Goal: Task Accomplishment & Management: Manage account settings

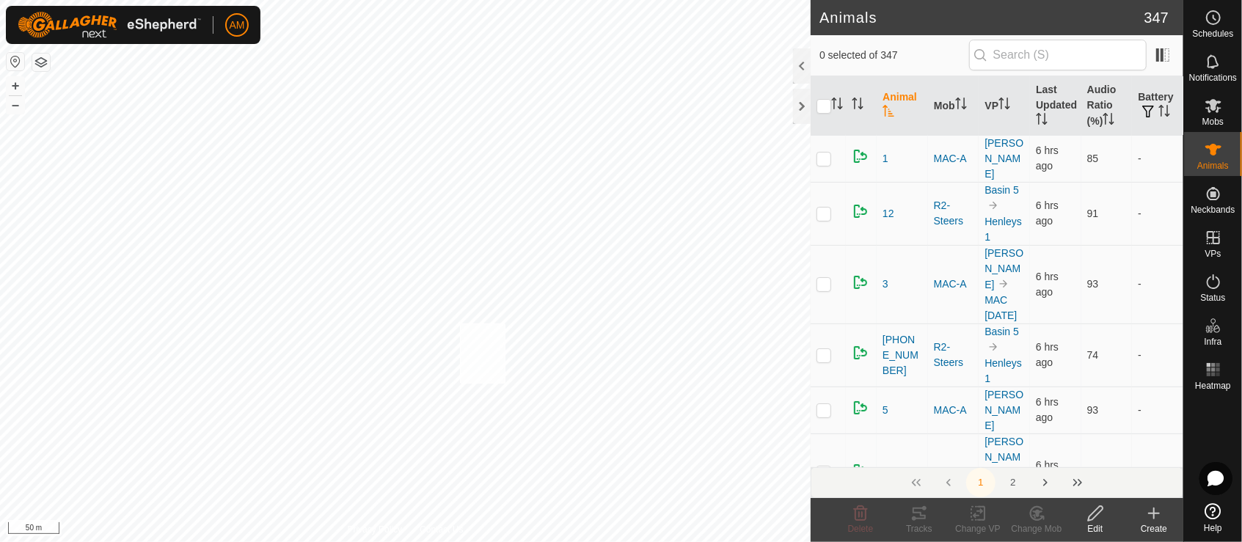
checkbox input "true"
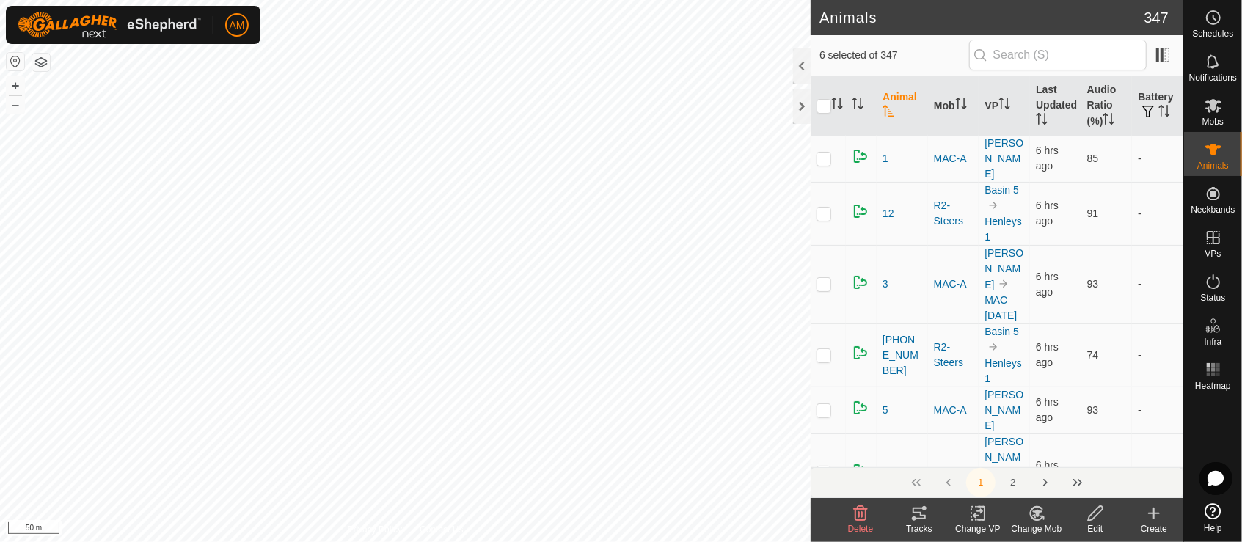
click at [969, 516] on icon at bounding box center [978, 514] width 18 height 18
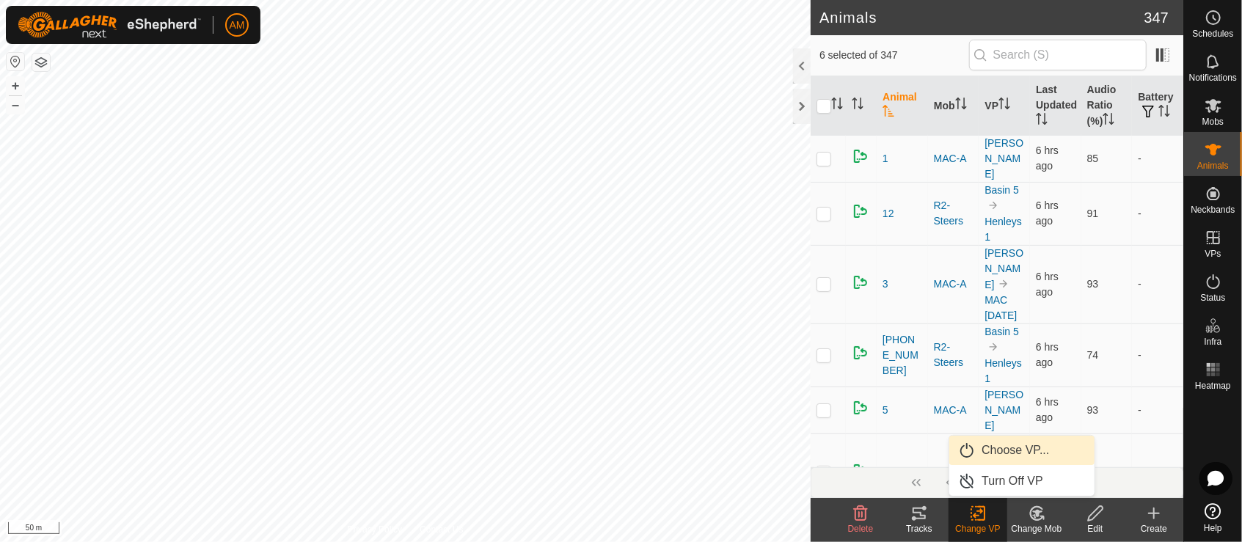
click at [982, 446] on link "Choose VP..." at bounding box center [1021, 450] width 145 height 29
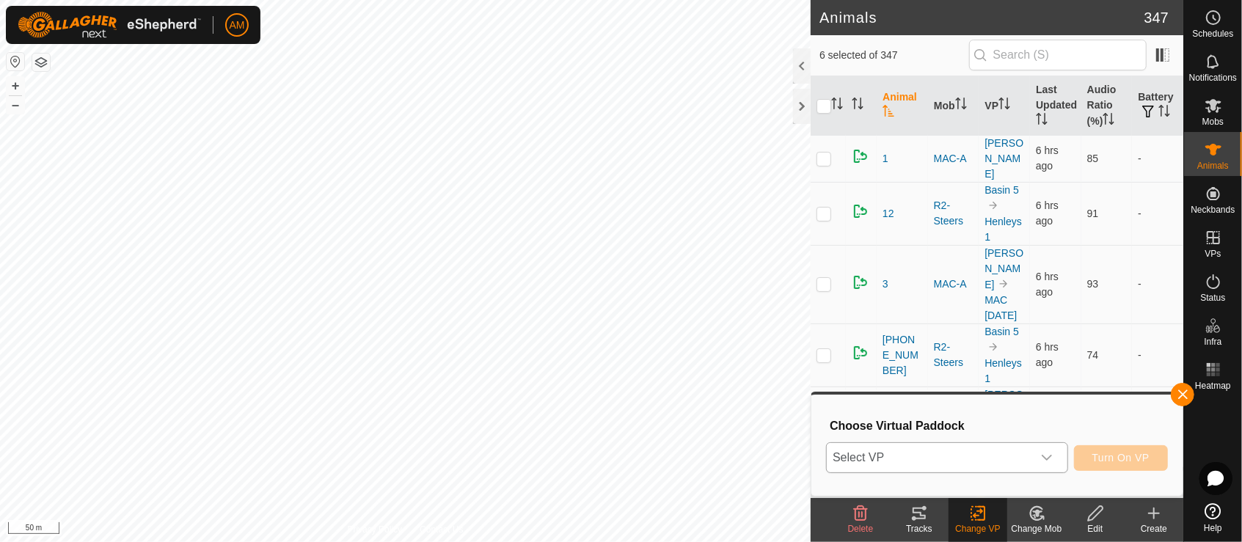
click at [950, 454] on span "Select VP" at bounding box center [929, 457] width 205 height 29
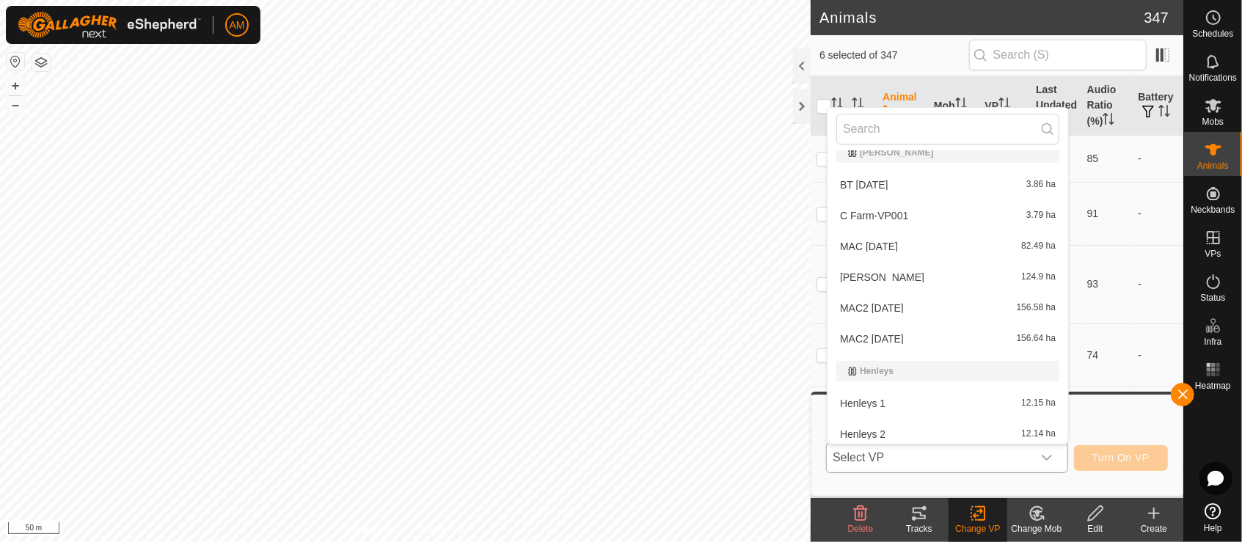
scroll to position [263, 0]
click at [866, 342] on li "Henleys 1 12.15 ha" at bounding box center [947, 341] width 241 height 29
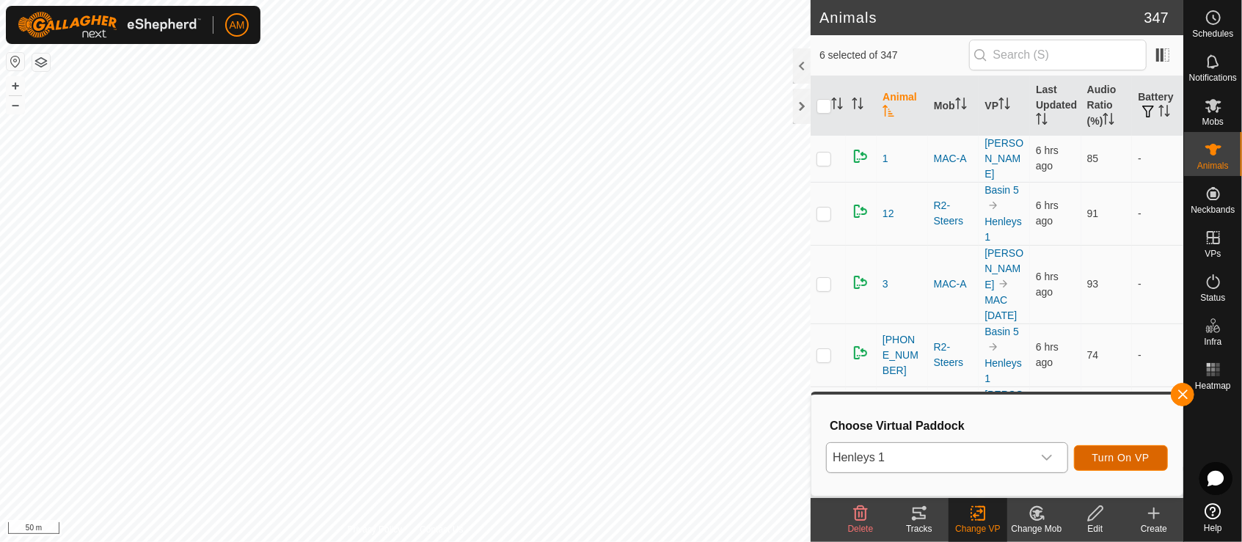
click at [1100, 458] on span "Turn On VP" at bounding box center [1120, 458] width 57 height 12
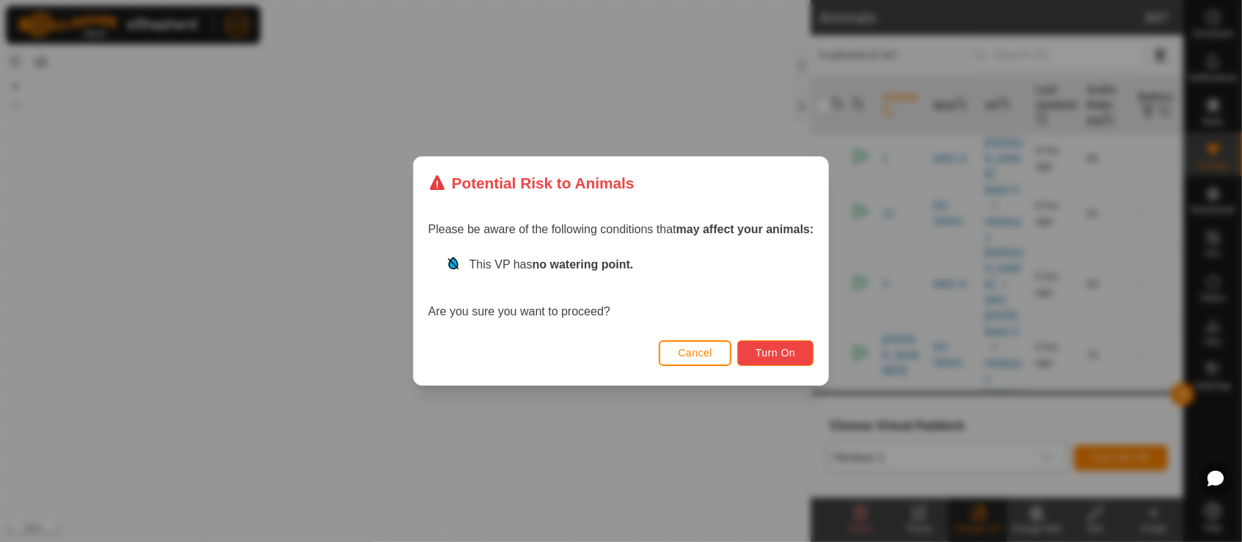
click at [785, 346] on button "Turn On" at bounding box center [775, 353] width 76 height 26
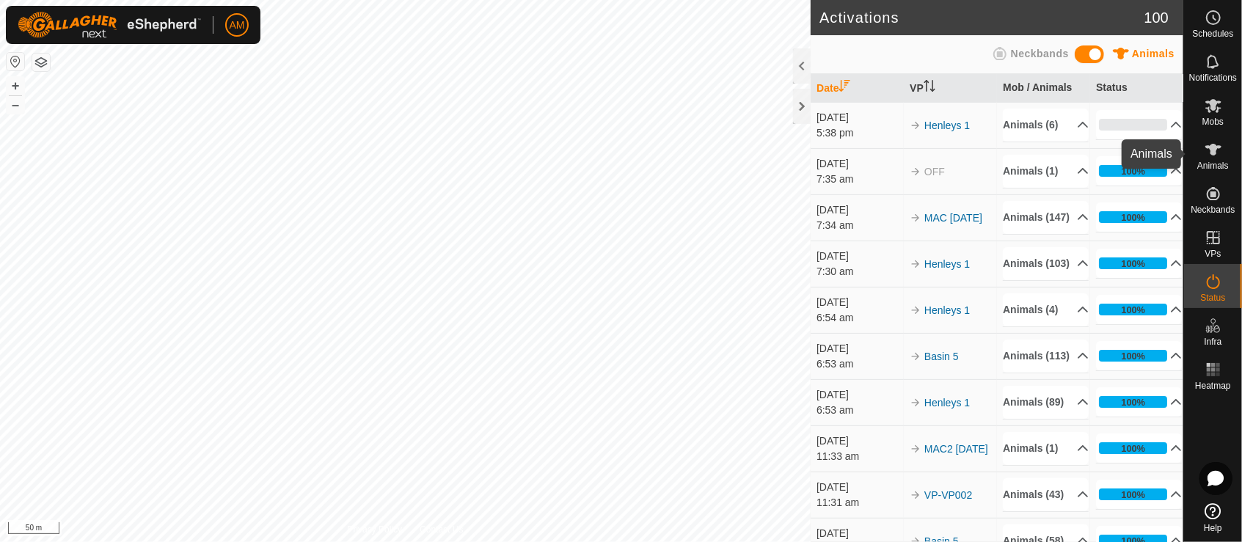
click at [1213, 162] on span "Animals" at bounding box center [1213, 165] width 32 height 9
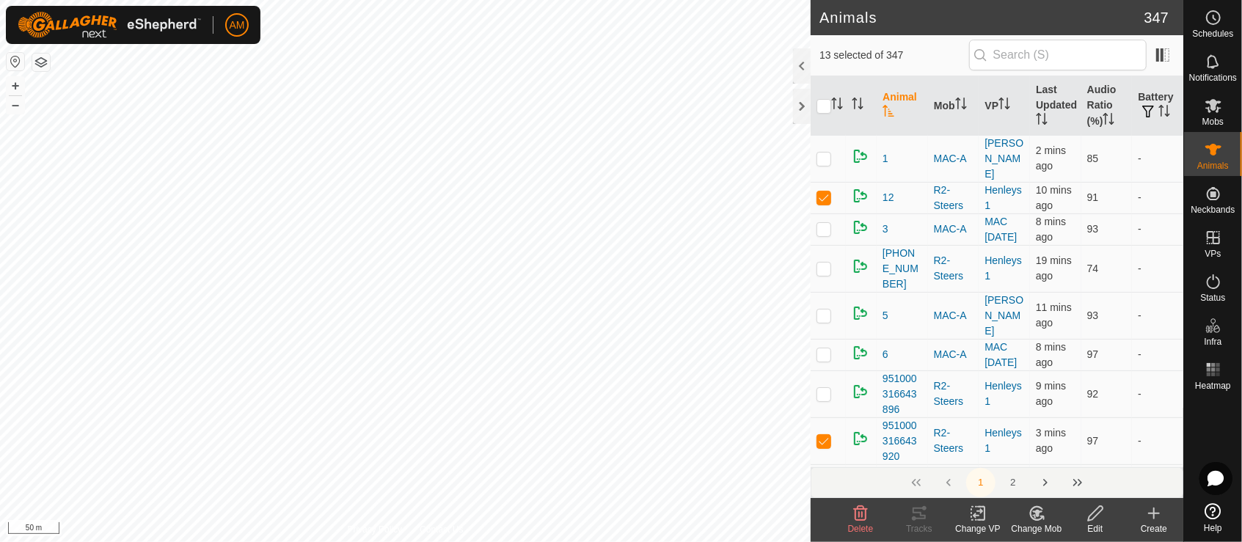
checkbox input "true"
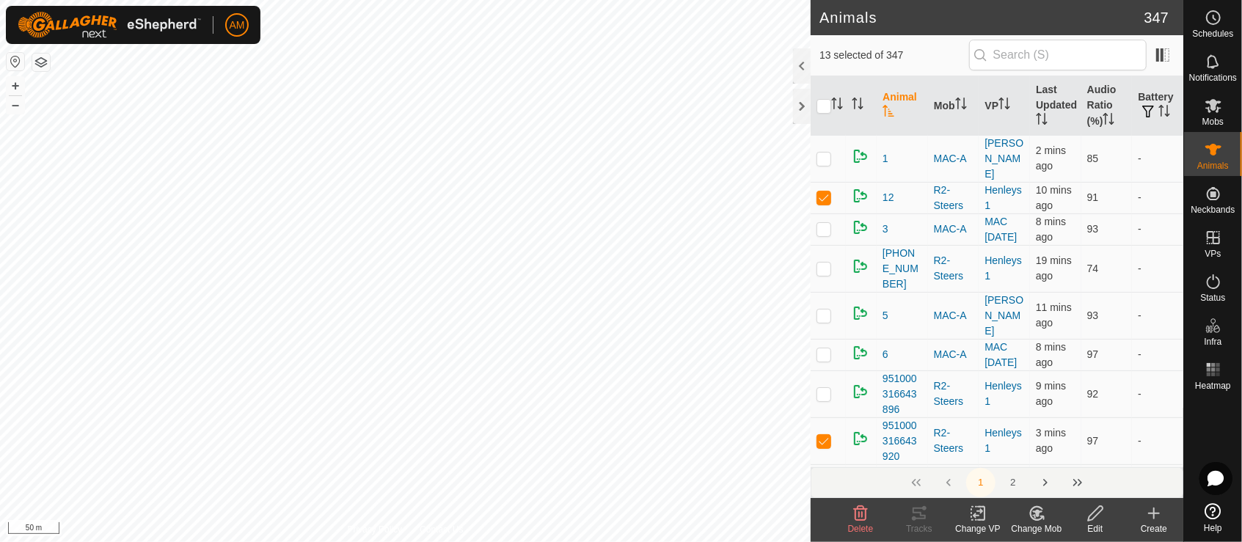
checkbox input "true"
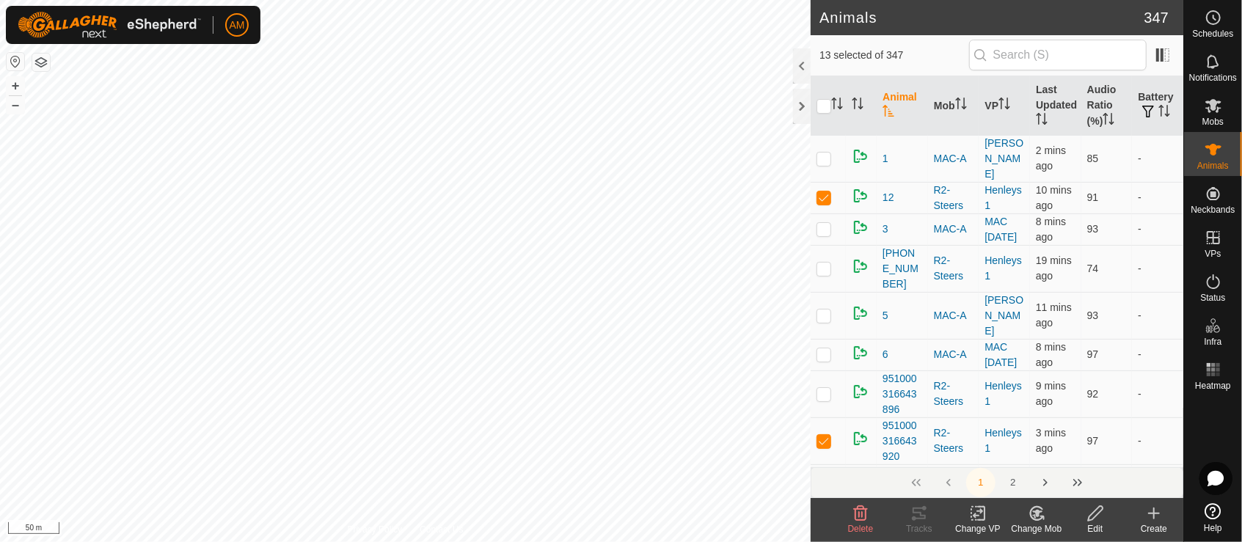
checkbox input "true"
click at [973, 525] on div "Change VP" at bounding box center [977, 528] width 59 height 13
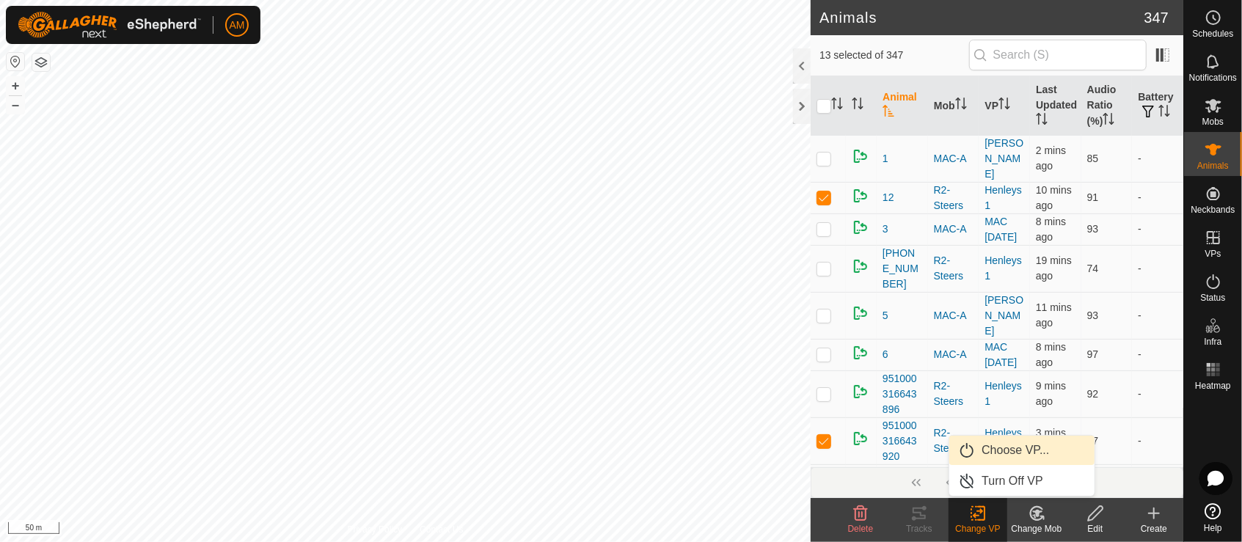
click at [1001, 453] on link "Choose VP..." at bounding box center [1021, 450] width 145 height 29
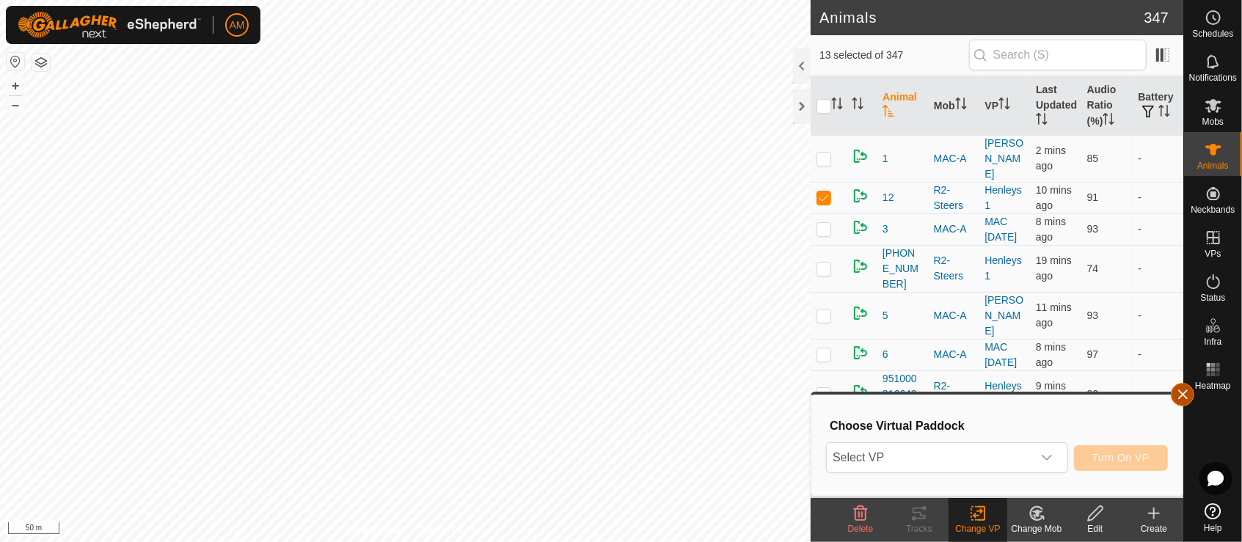
click at [1188, 392] on button "button" at bounding box center [1182, 394] width 23 height 23
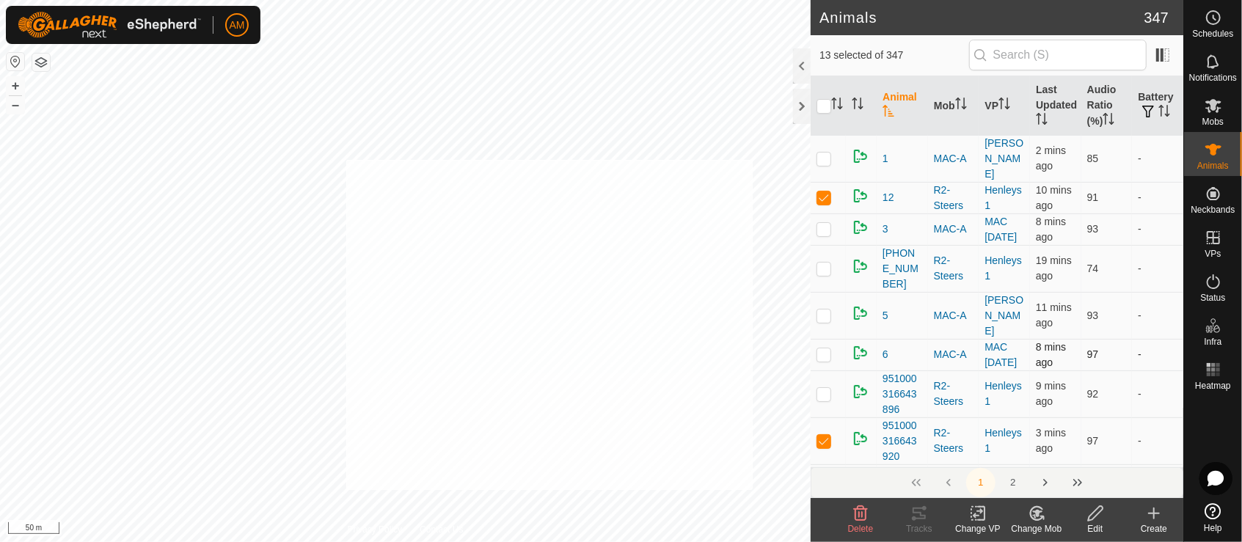
checkbox input "true"
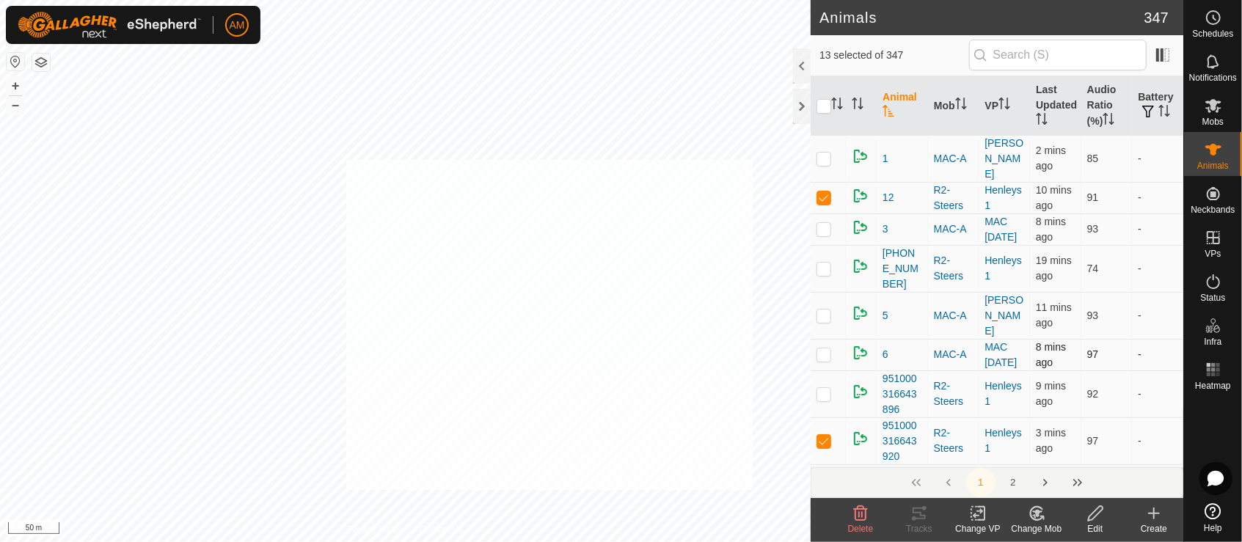
checkbox input "true"
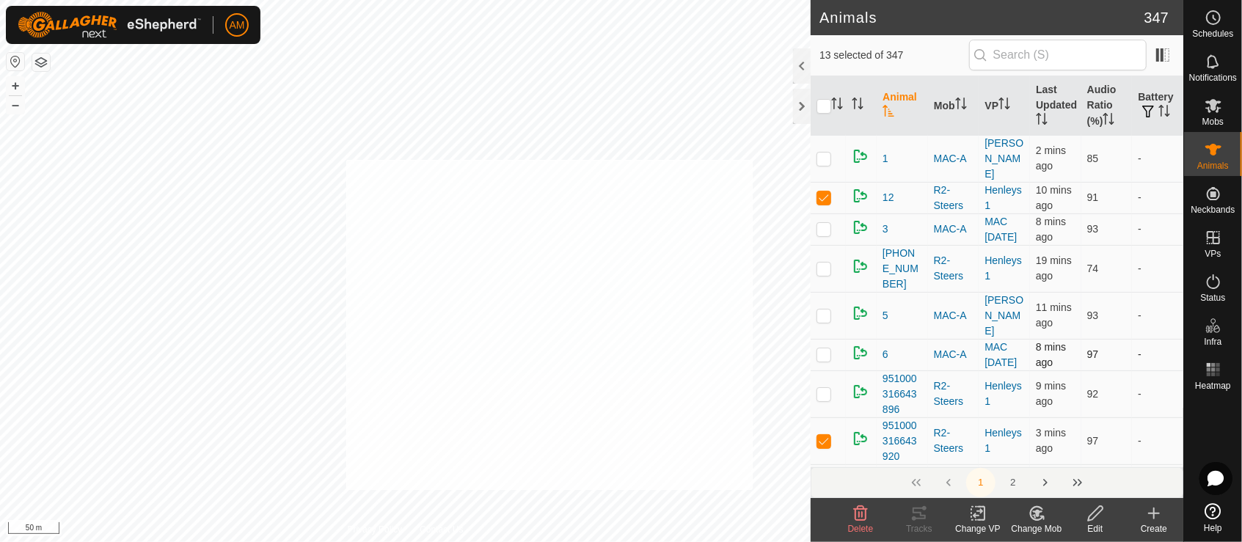
checkbox input "true"
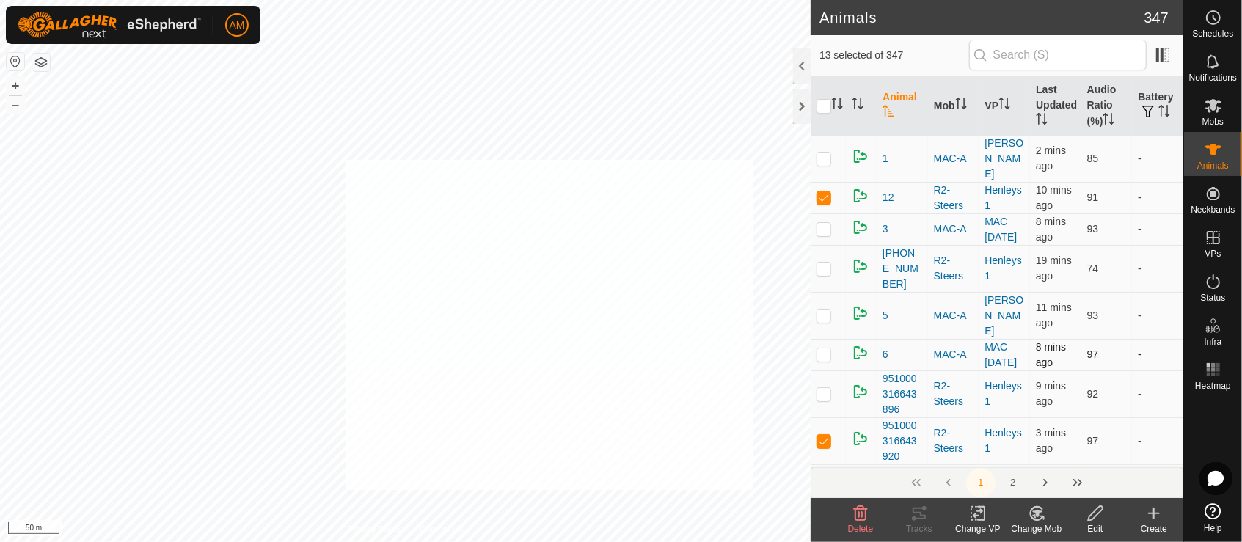
checkbox input "true"
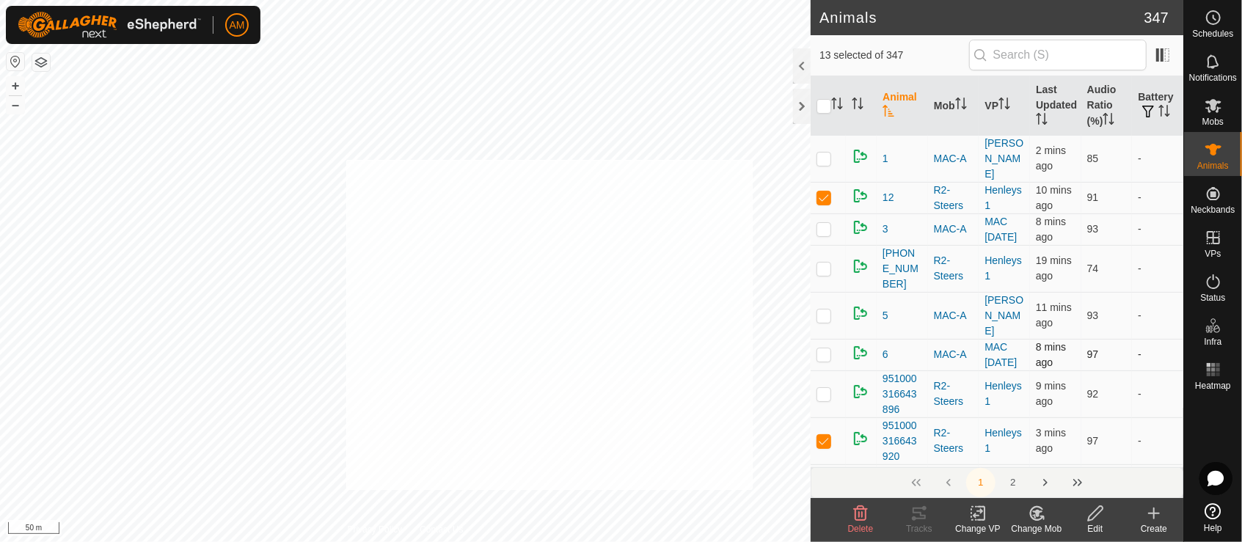
checkbox input "true"
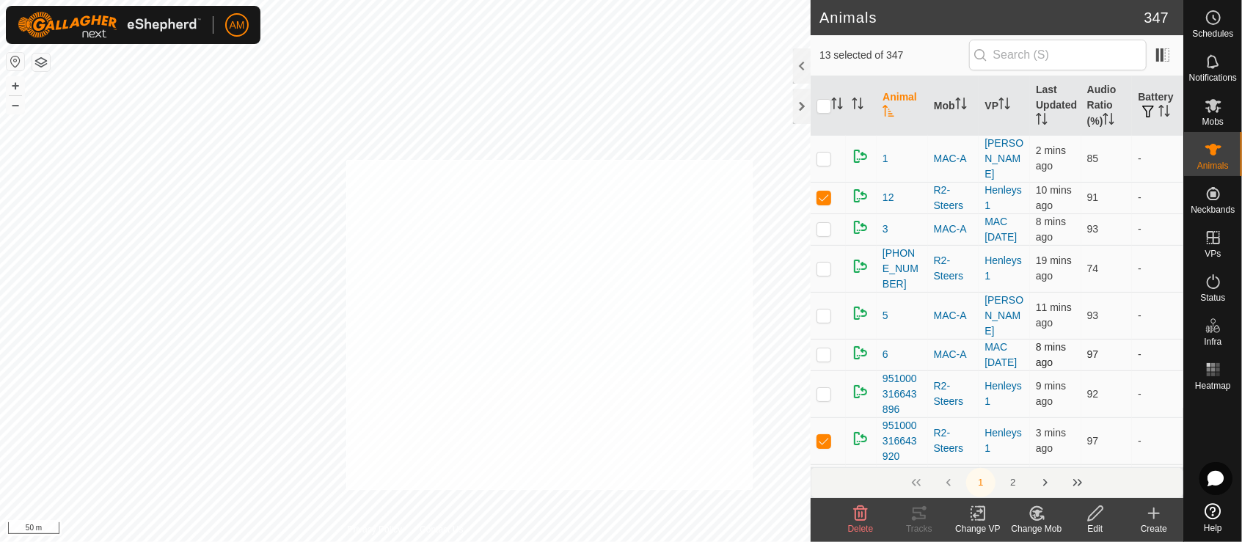
checkbox input "true"
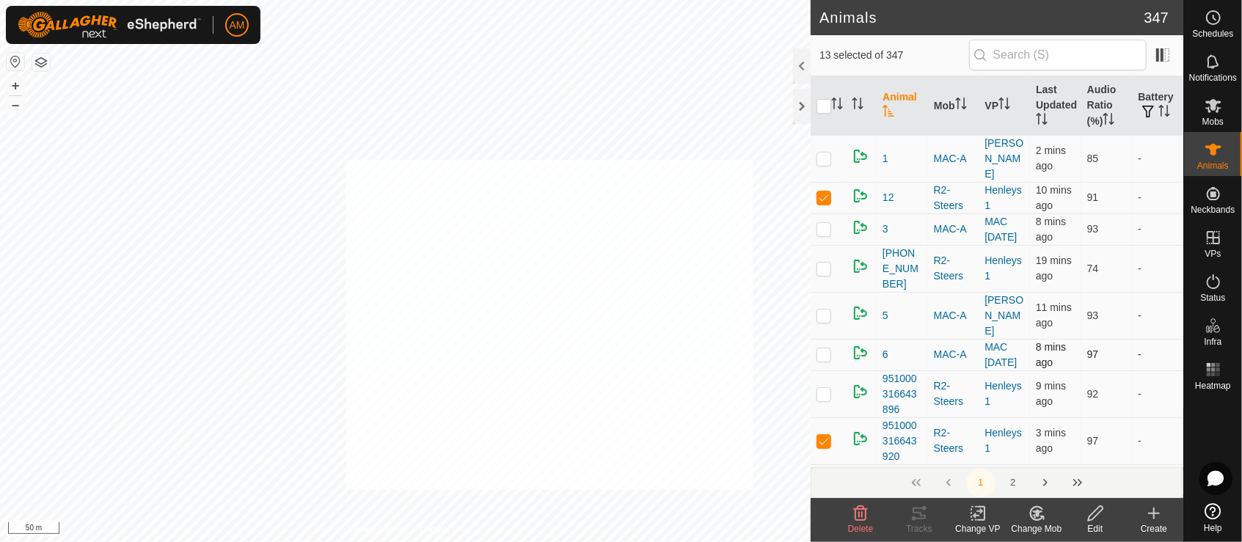
checkbox input "true"
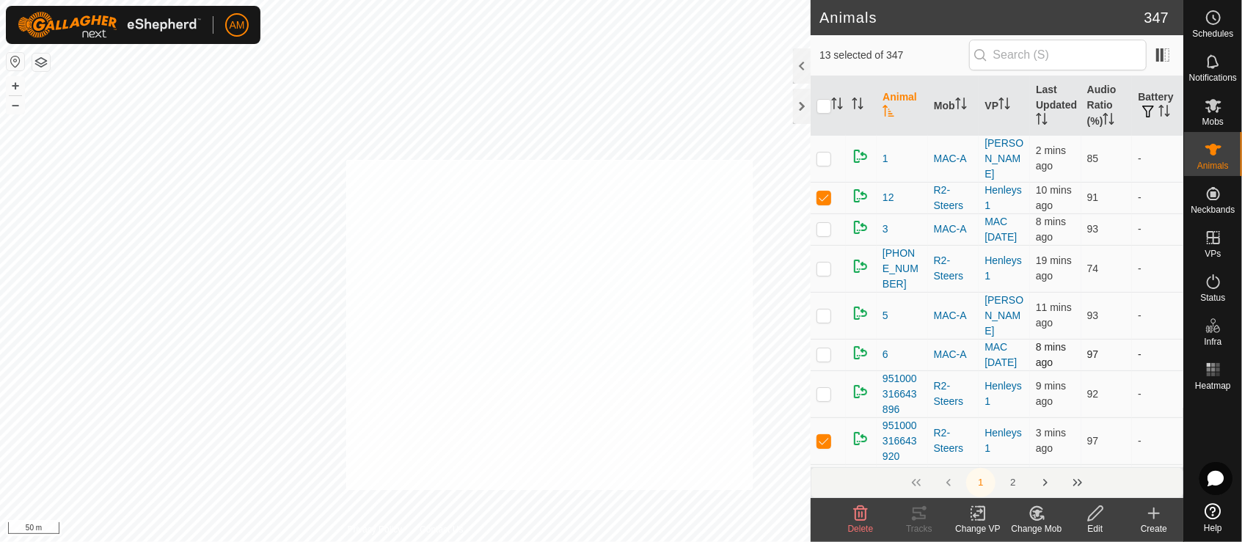
checkbox input "true"
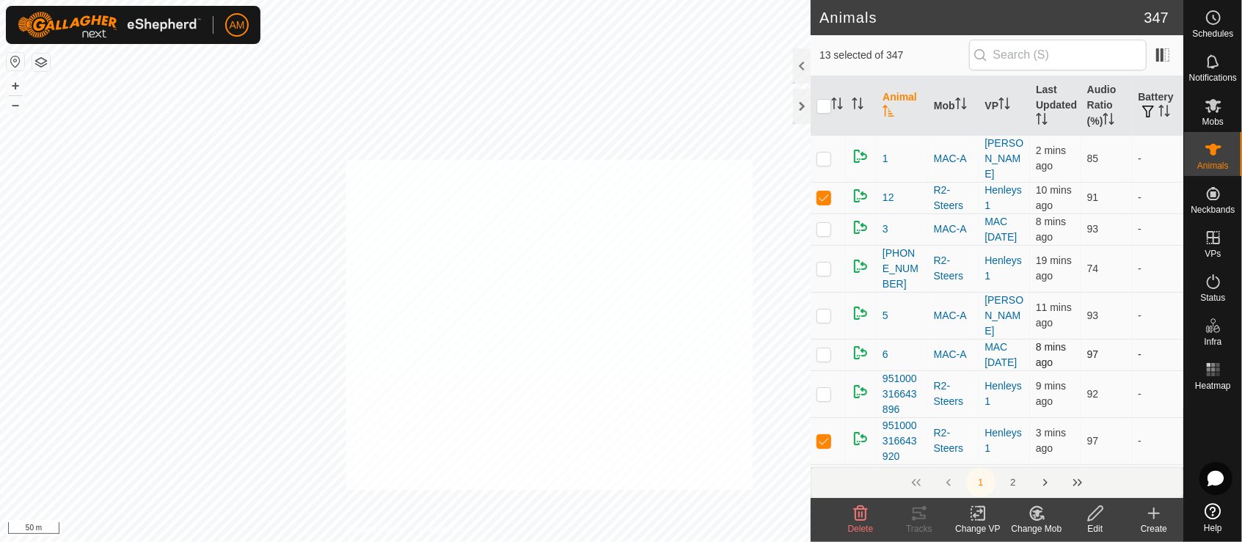
checkbox input "true"
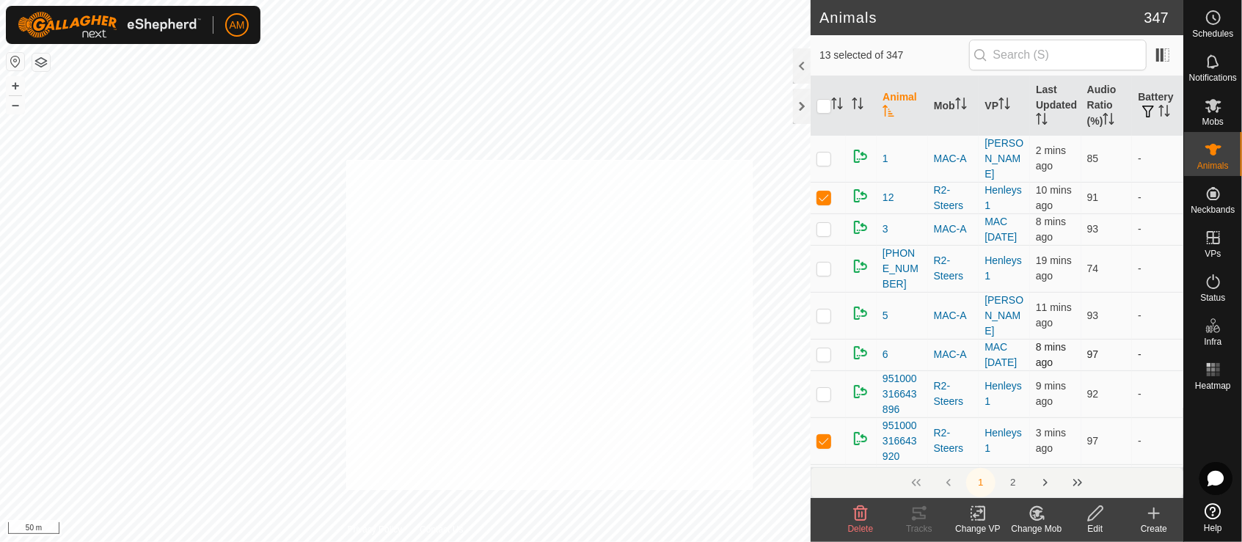
checkbox input "true"
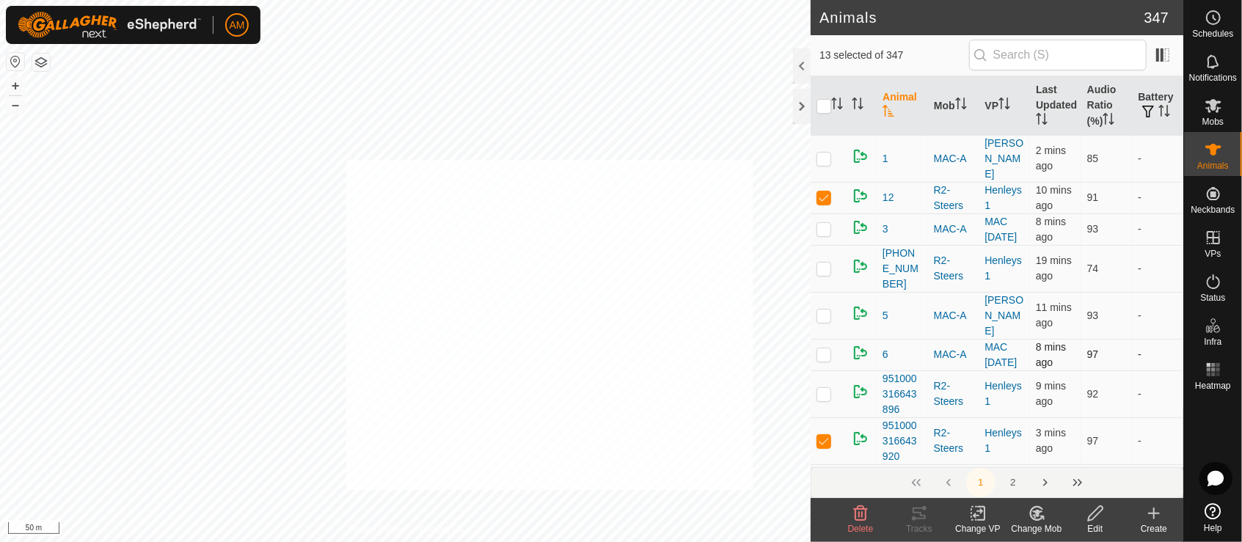
checkbox input "true"
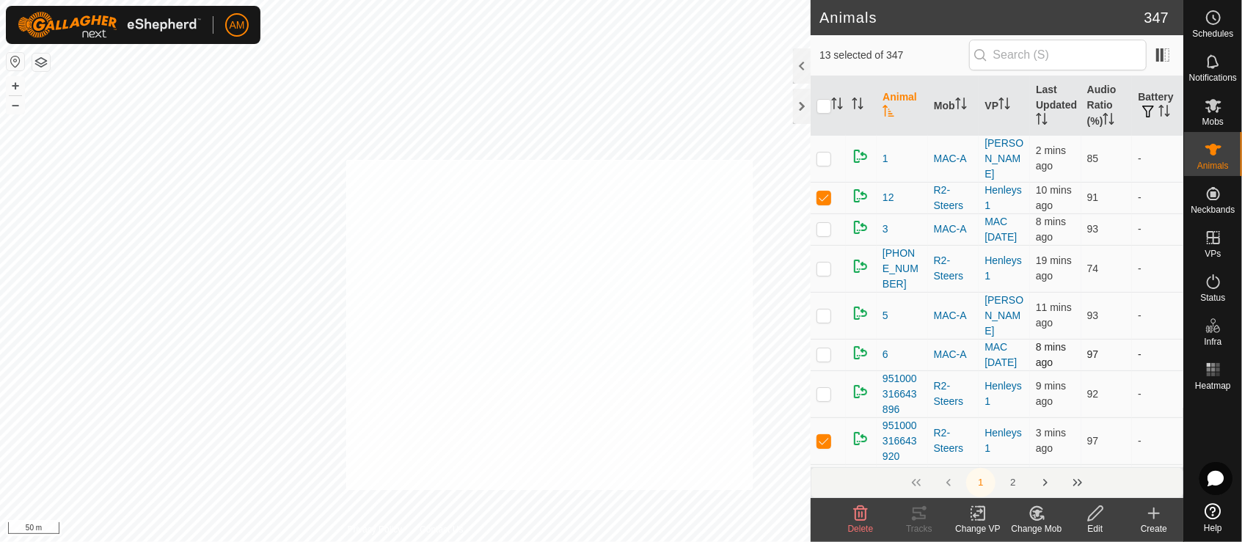
checkbox input "true"
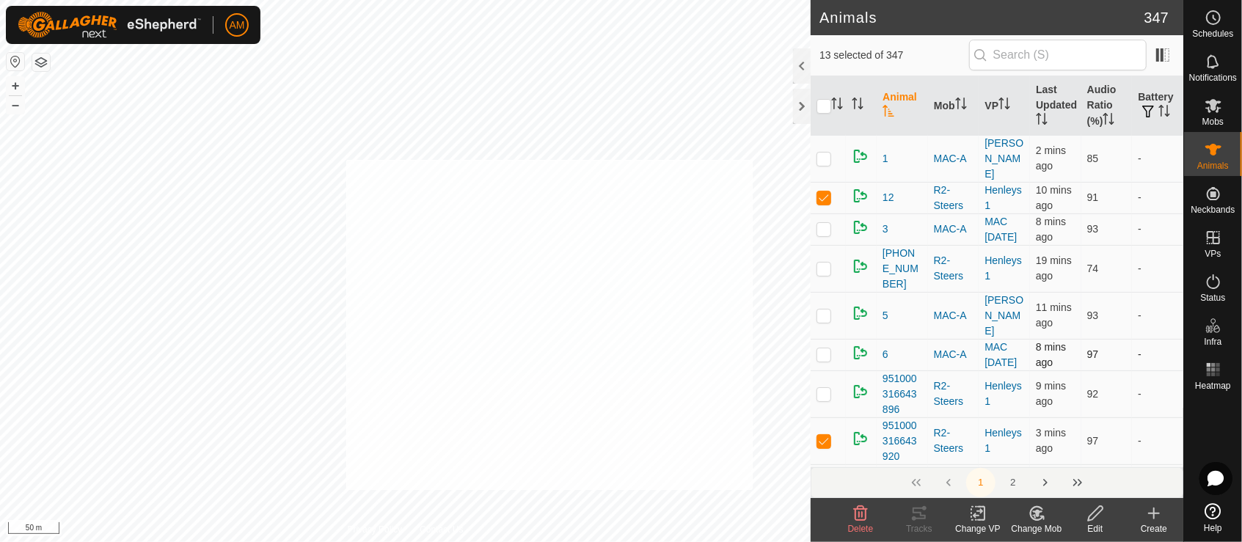
checkbox input "true"
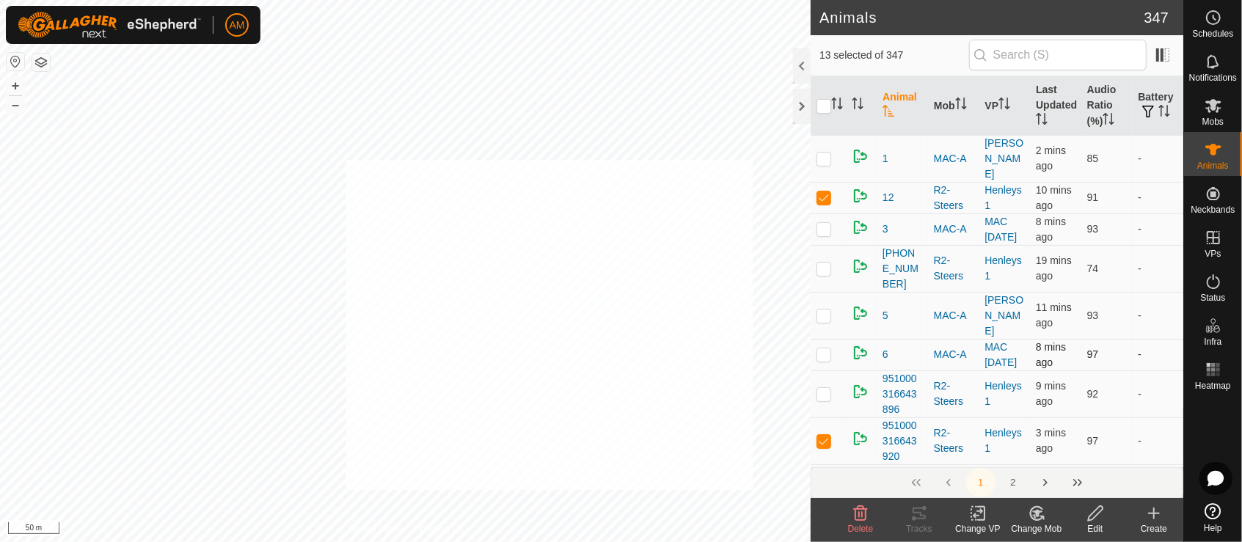
checkbox input "true"
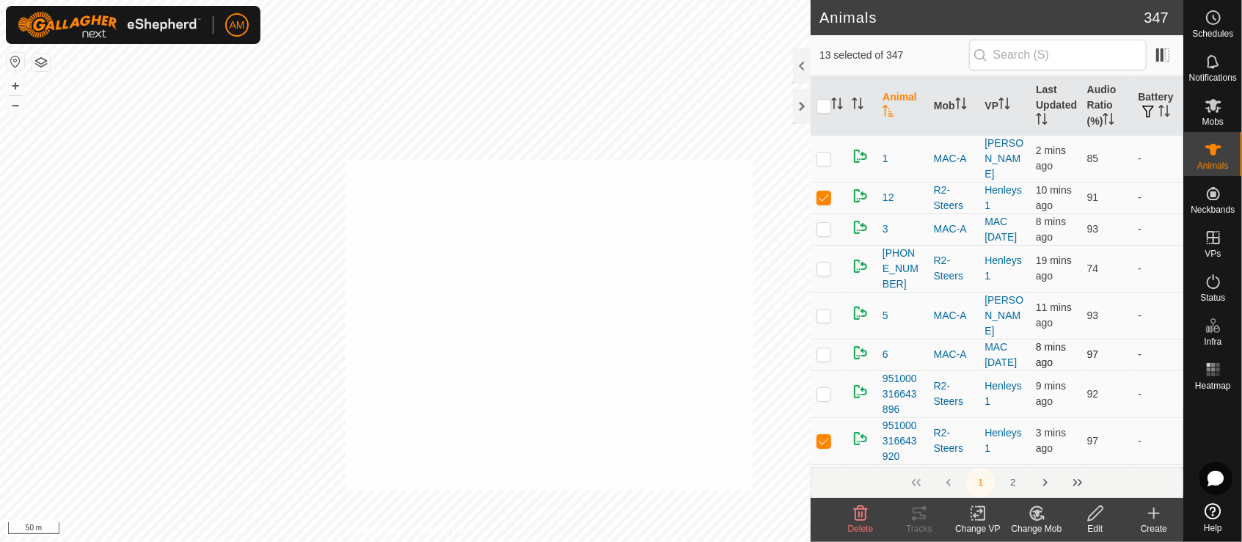
checkbox input "true"
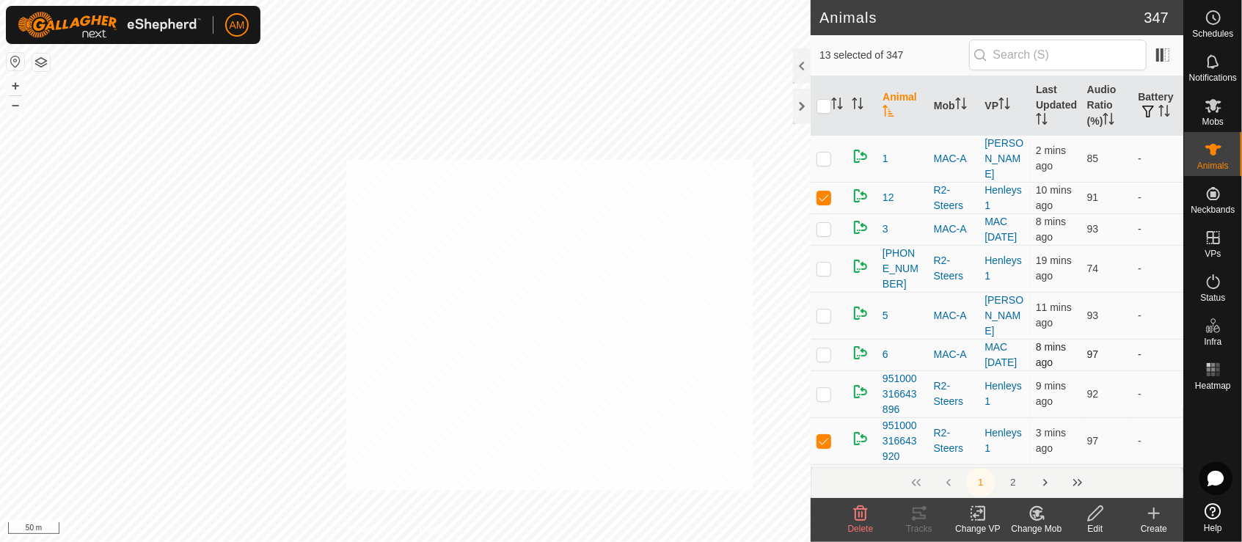
checkbox input "true"
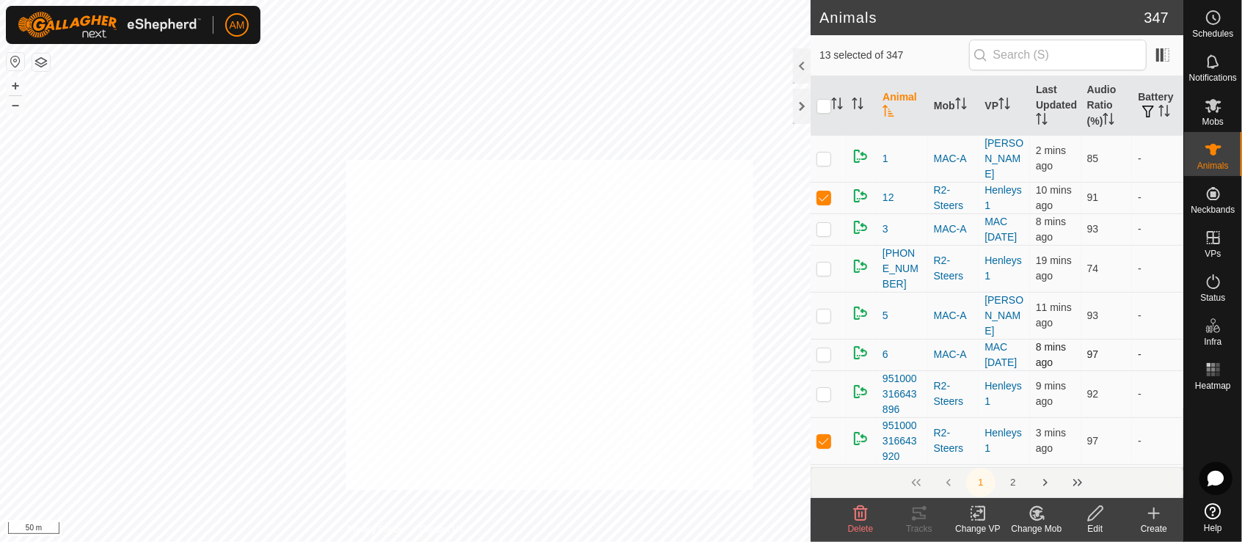
checkbox input "true"
click at [974, 524] on div "Change VP" at bounding box center [977, 528] width 59 height 13
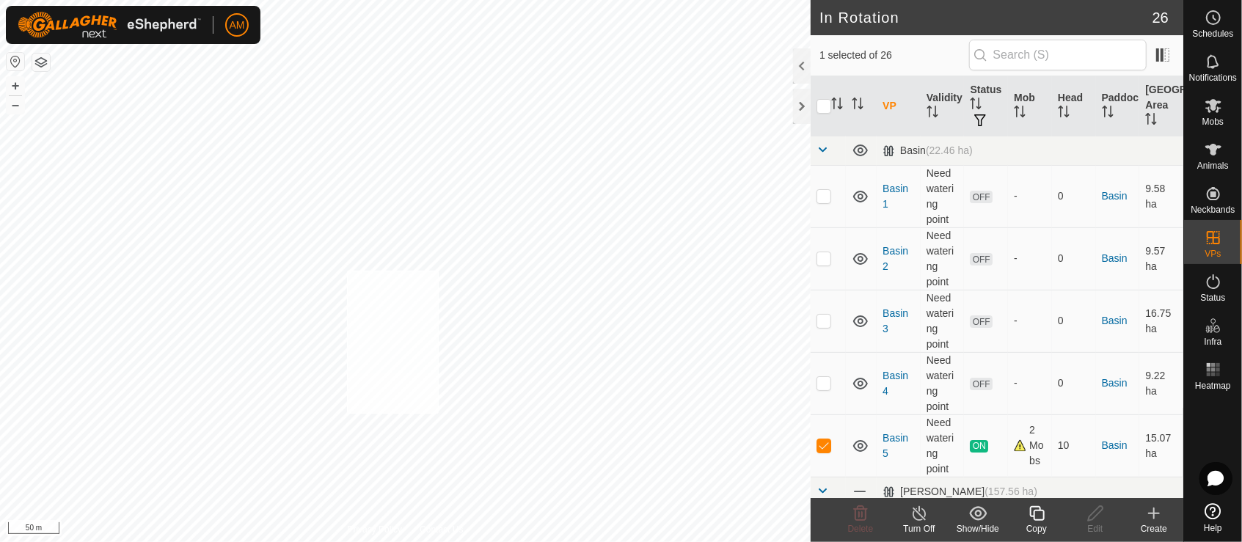
checkbox input "true"
click at [1217, 142] on icon at bounding box center [1213, 150] width 18 height 18
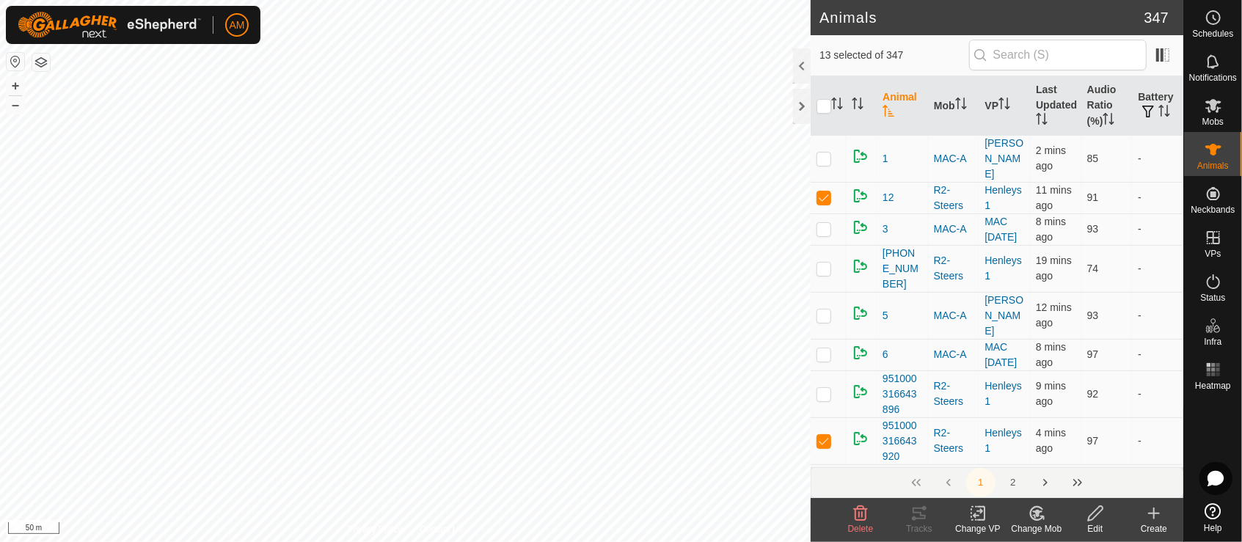
checkbox input "true"
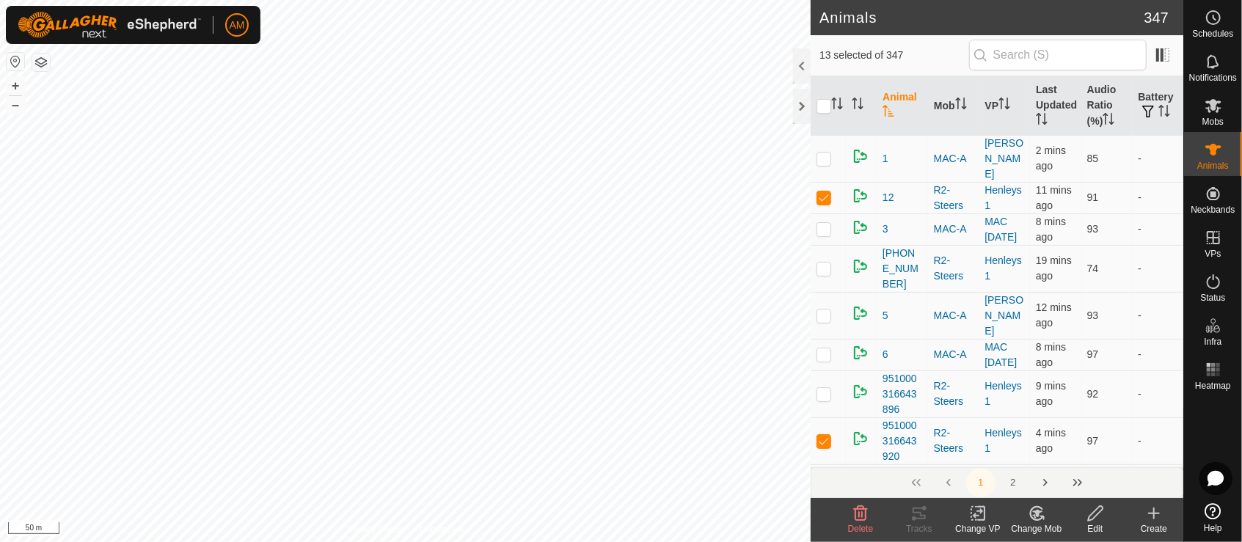
checkbox input "true"
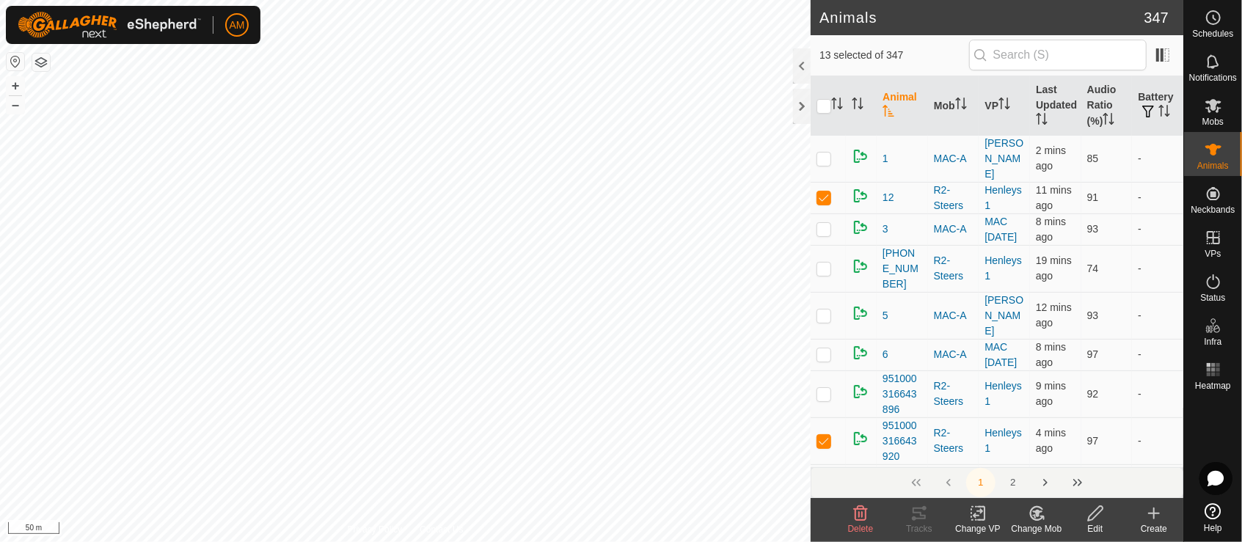
checkbox input "true"
click at [979, 518] on icon at bounding box center [978, 514] width 18 height 18
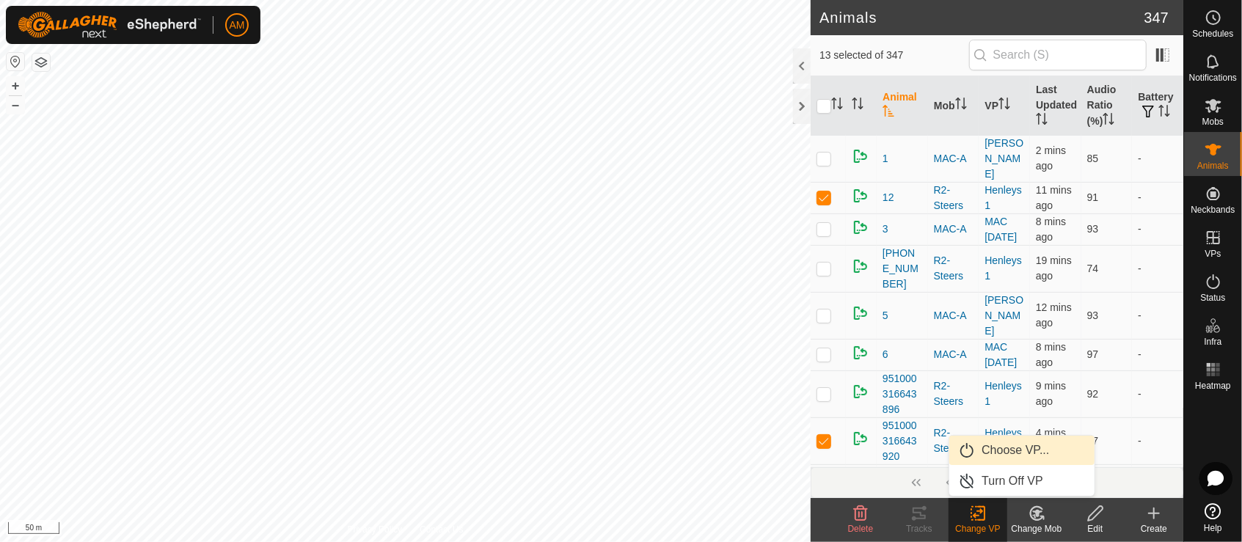
click at [1001, 443] on link "Choose VP..." at bounding box center [1021, 450] width 145 height 29
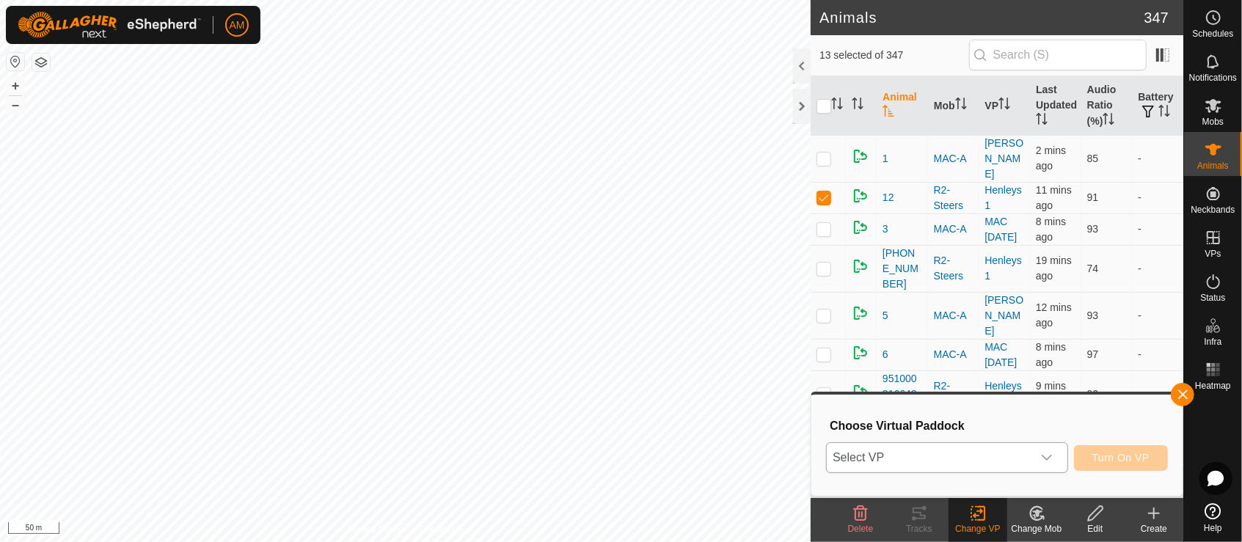
click at [981, 461] on span "Select VP" at bounding box center [929, 457] width 205 height 29
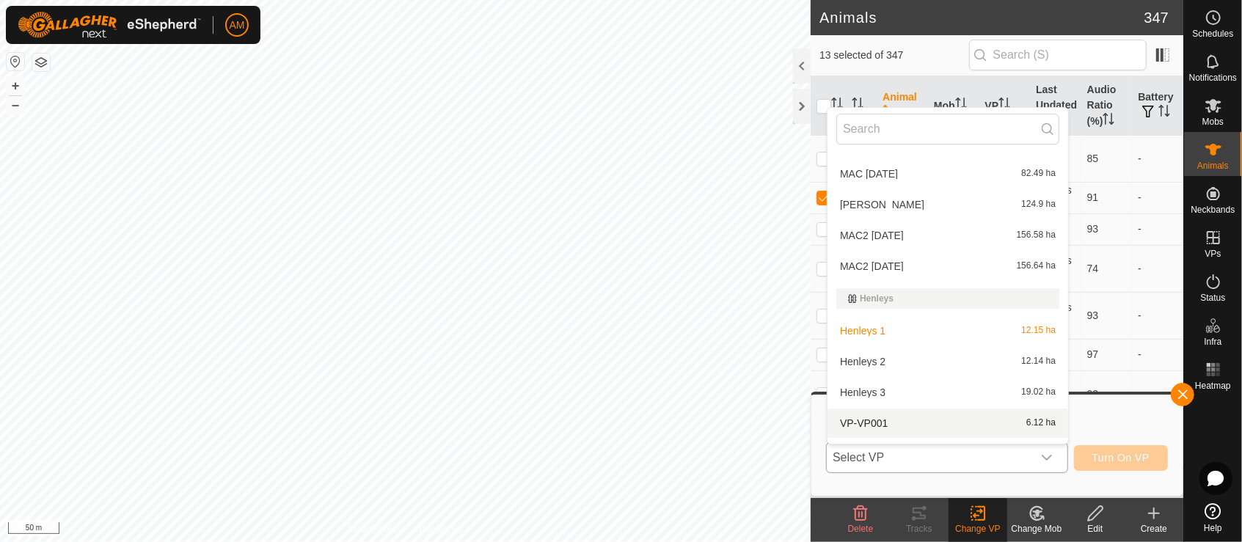
scroll to position [407, 0]
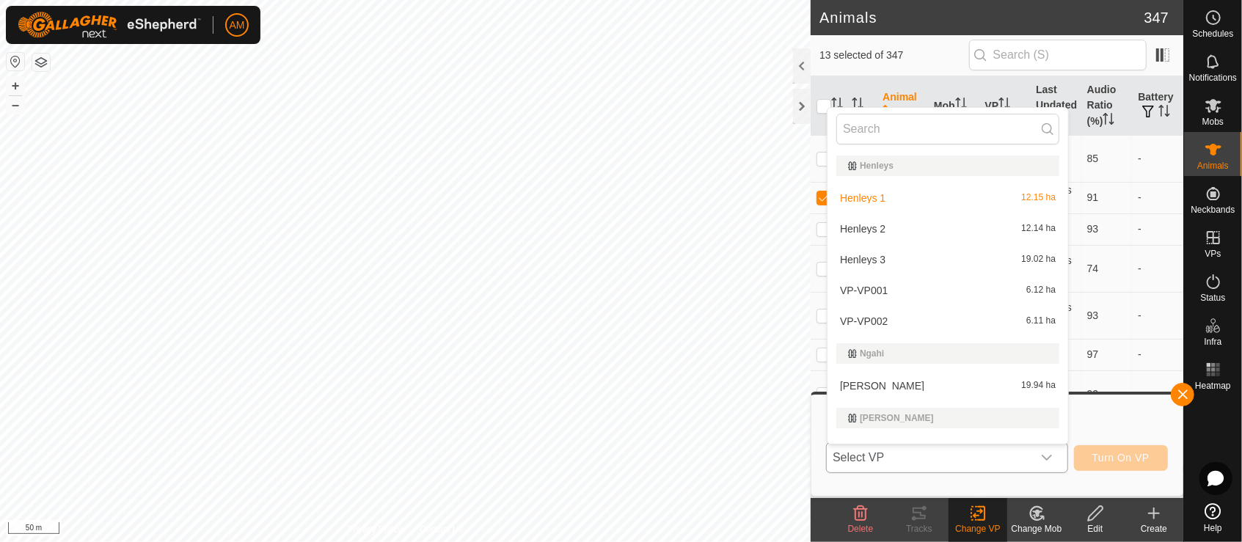
click at [868, 200] on li "Henleys 1 12.15 ha" at bounding box center [947, 197] width 241 height 29
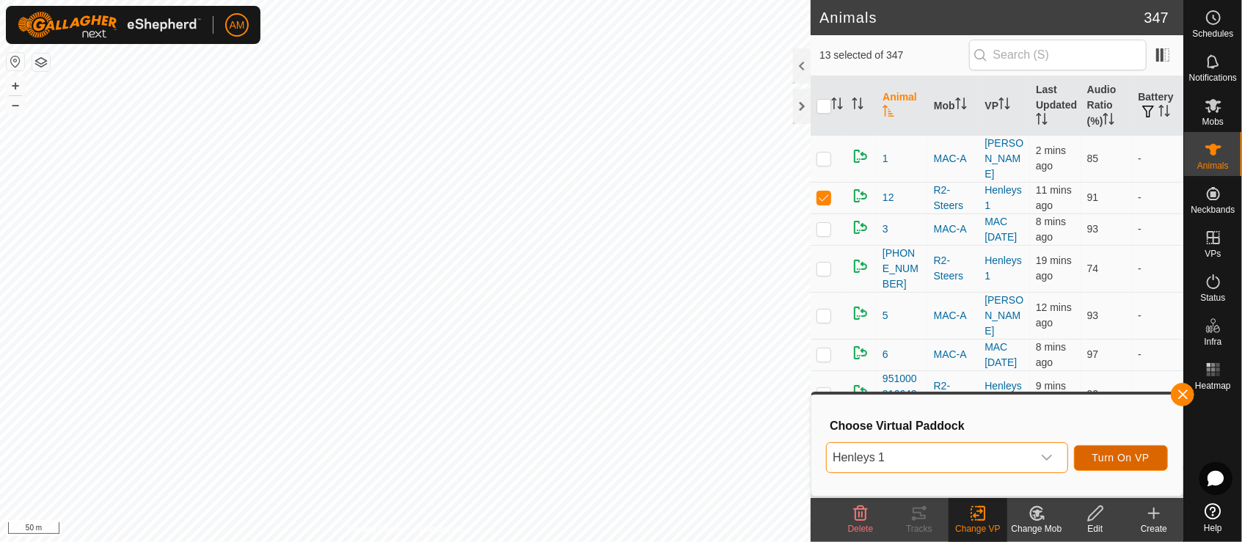
click at [1133, 457] on span "Turn On VP" at bounding box center [1120, 458] width 57 height 12
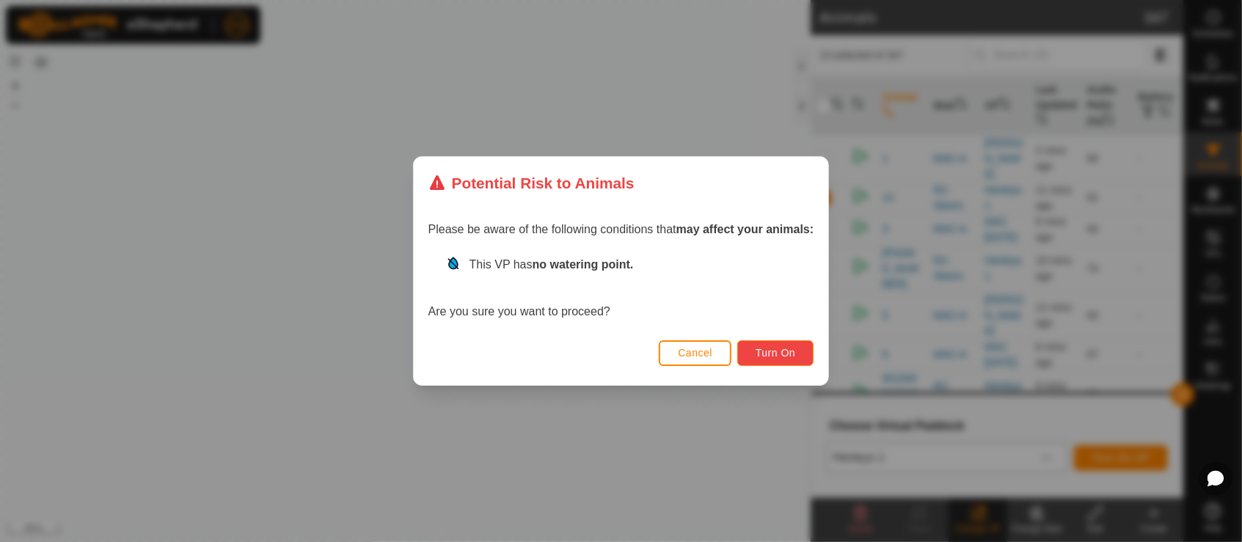
click at [773, 356] on span "Turn On" at bounding box center [775, 353] width 40 height 12
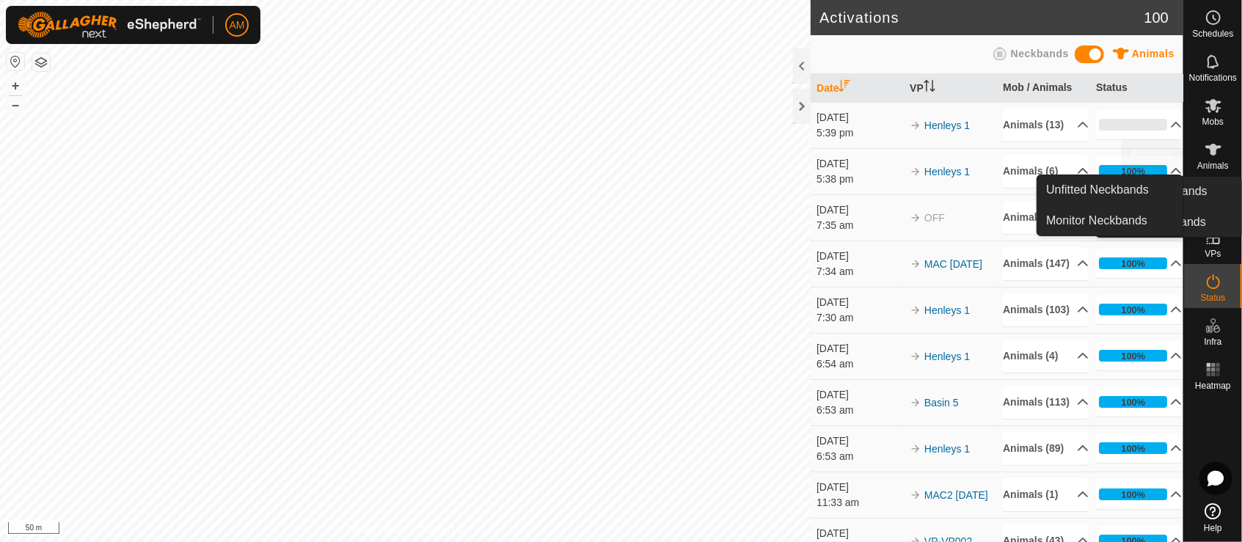
click at [1231, 161] on div "Animals" at bounding box center [1213, 154] width 58 height 44
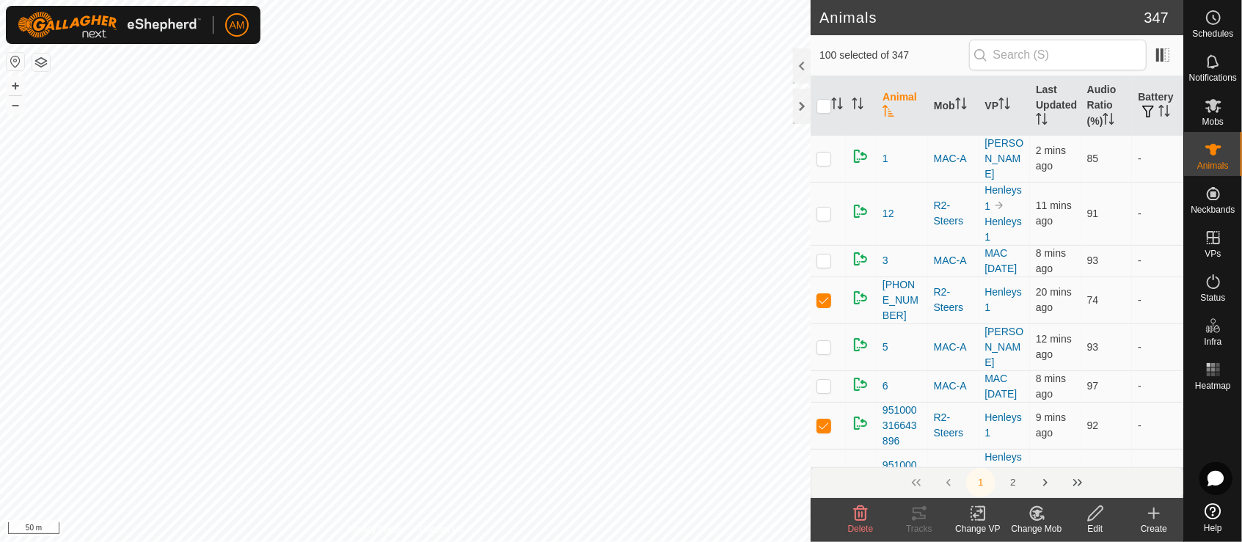
checkbox input "true"
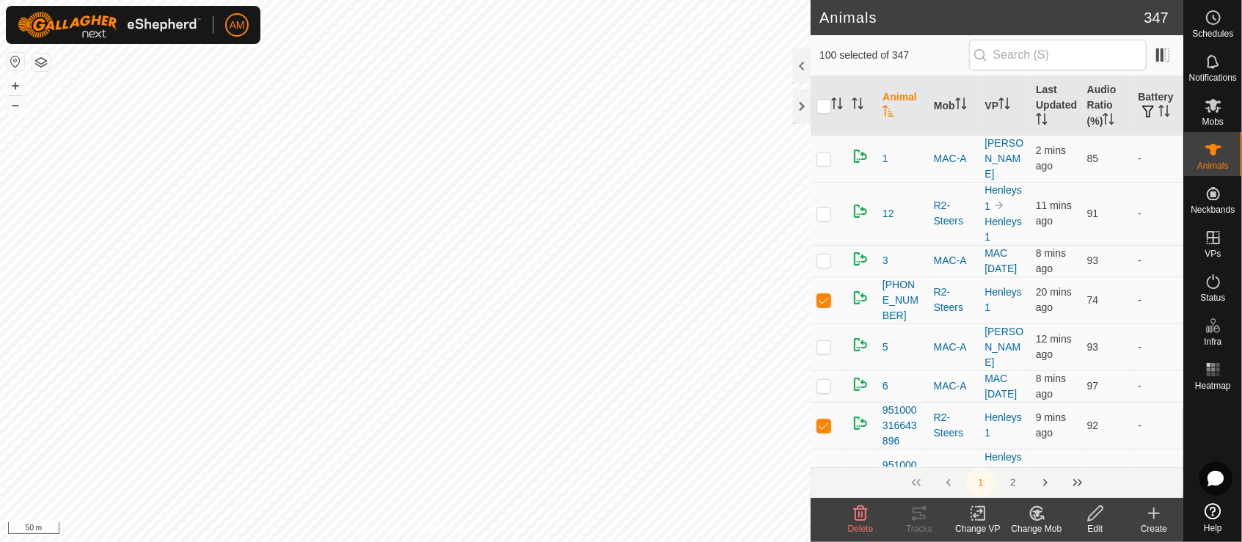
checkbox input "true"
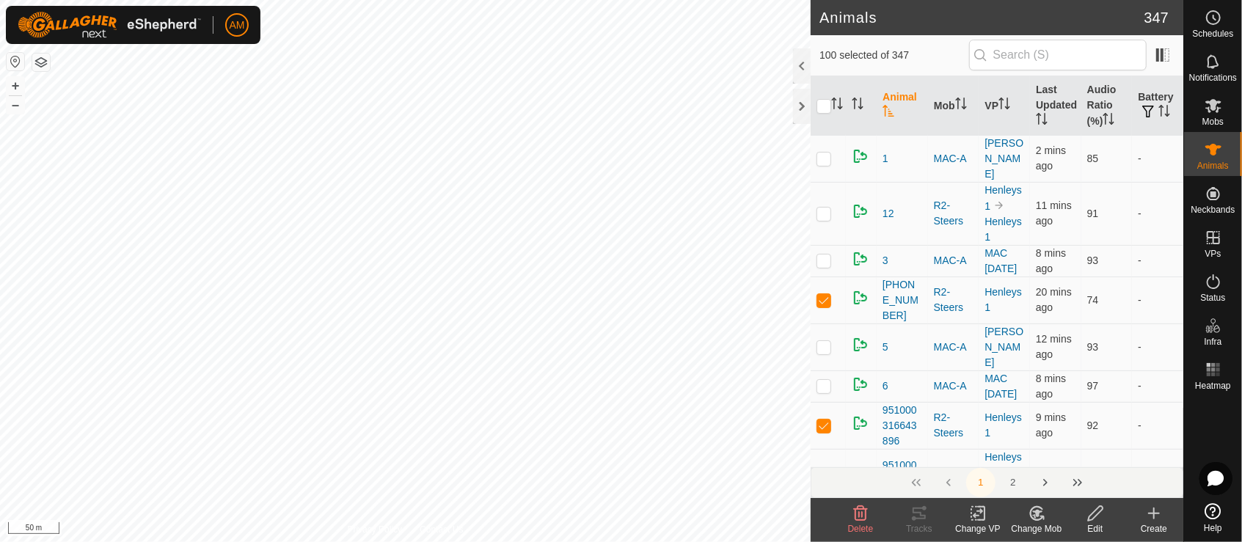
checkbox input "true"
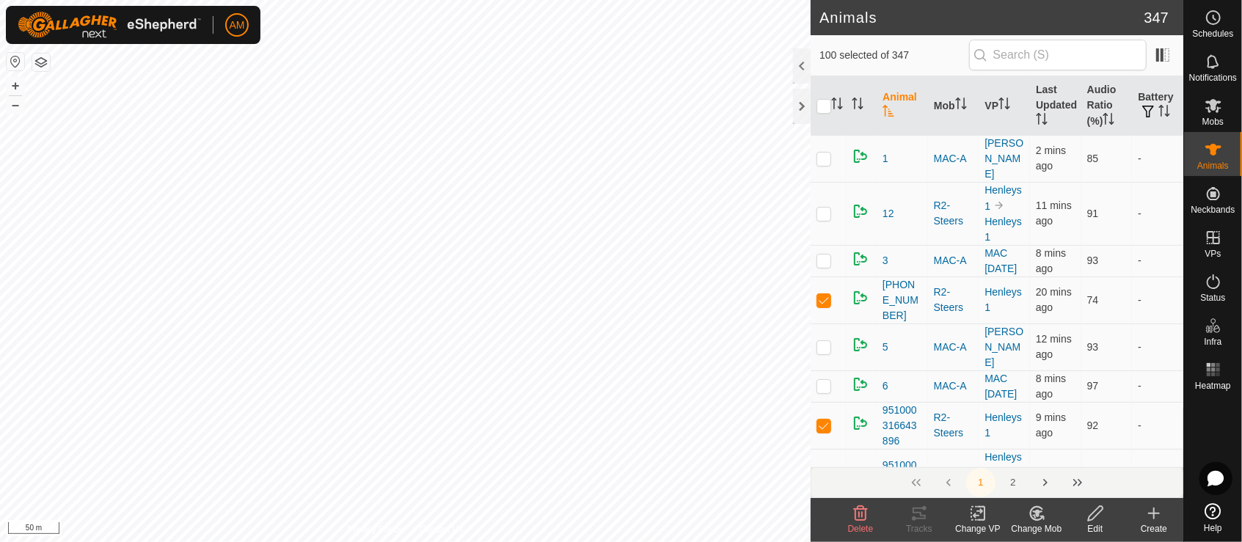
checkbox input "true"
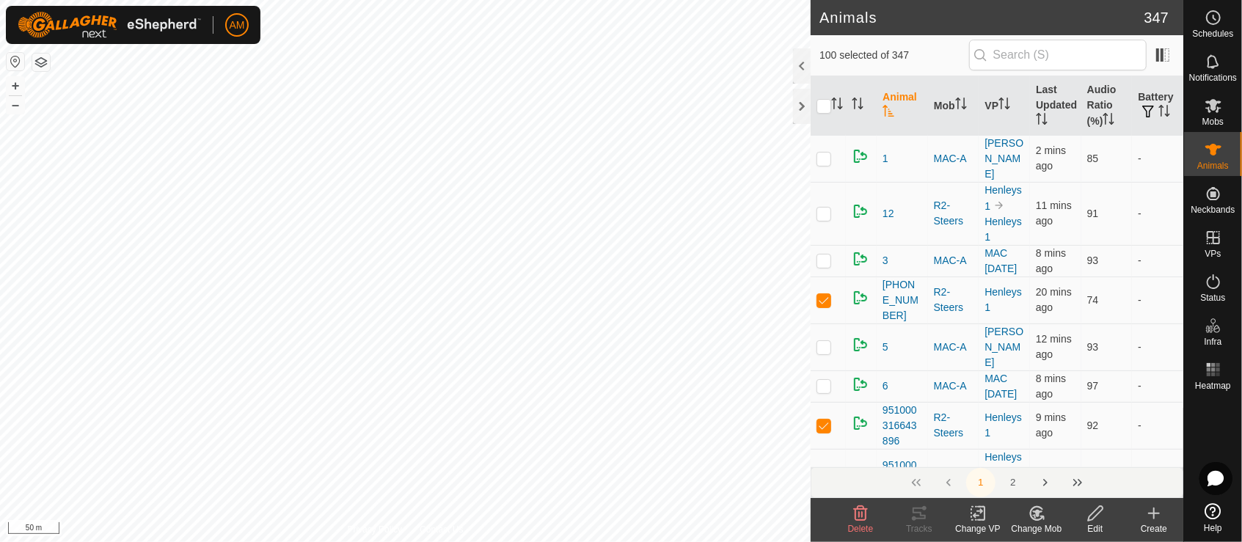
checkbox input "true"
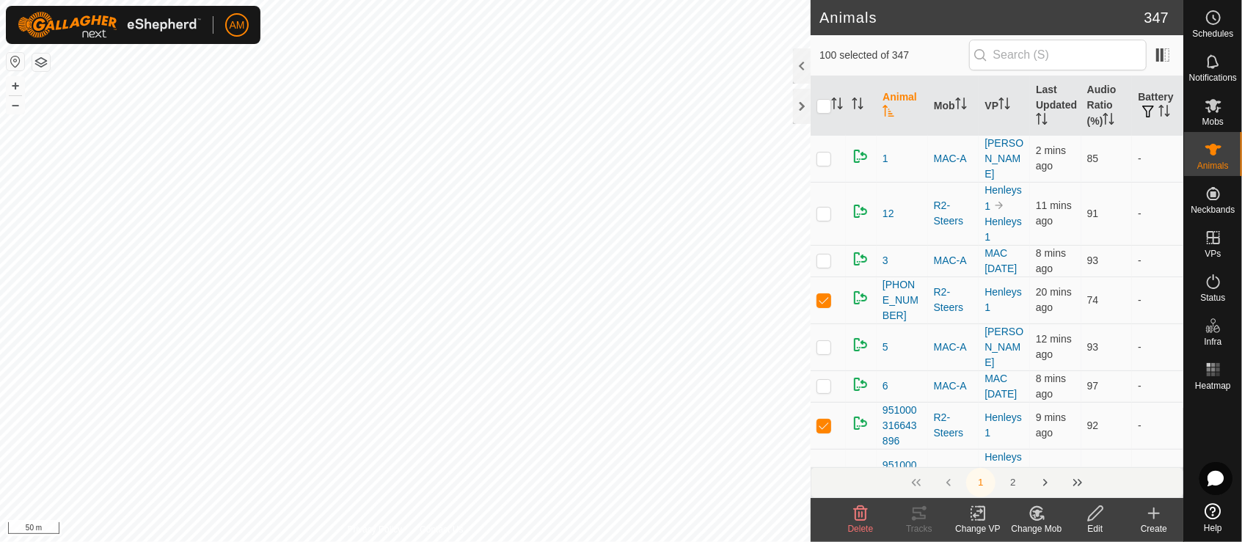
checkbox input "true"
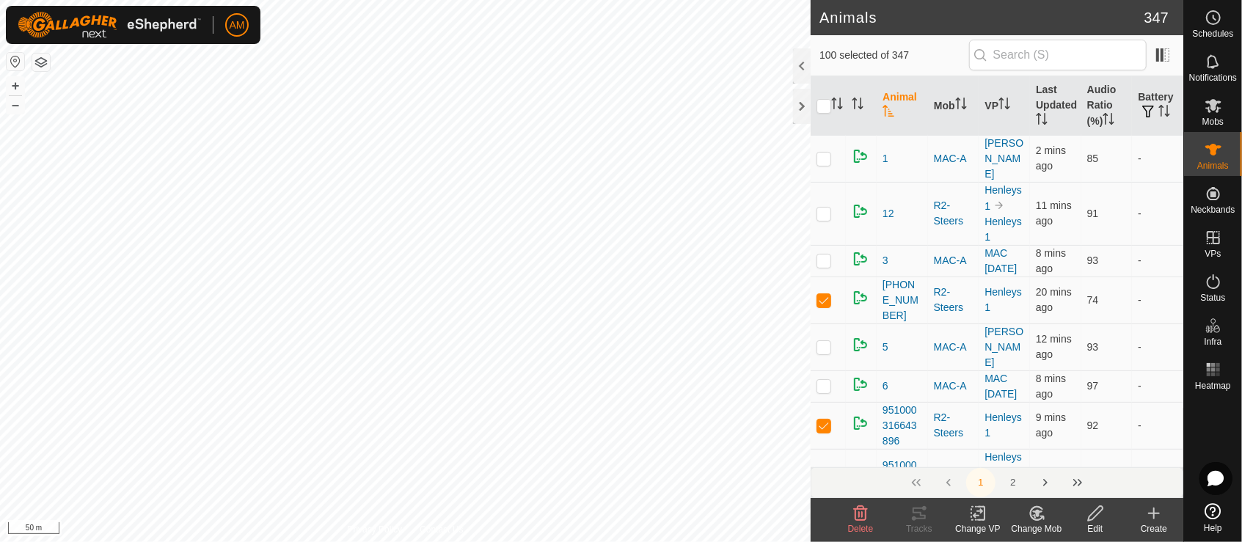
checkbox input "true"
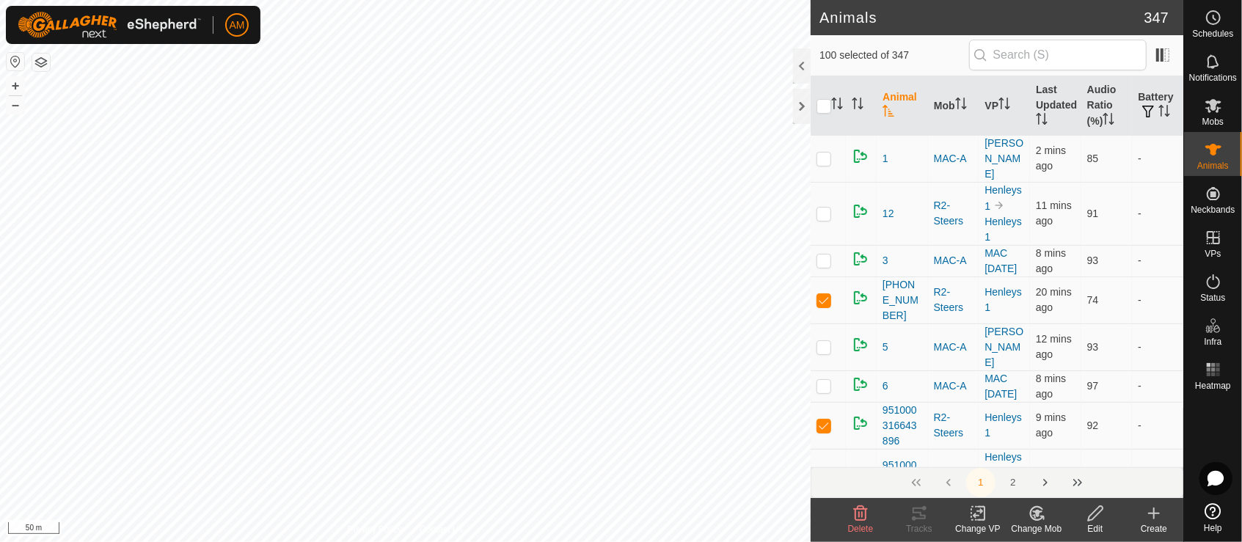
checkbox input "true"
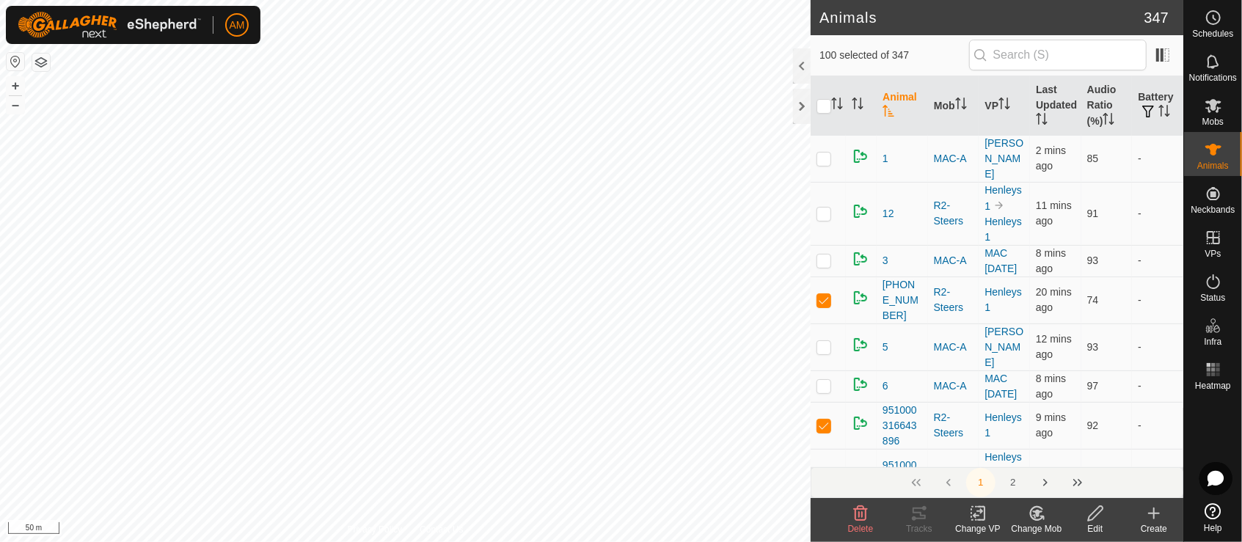
checkbox input "true"
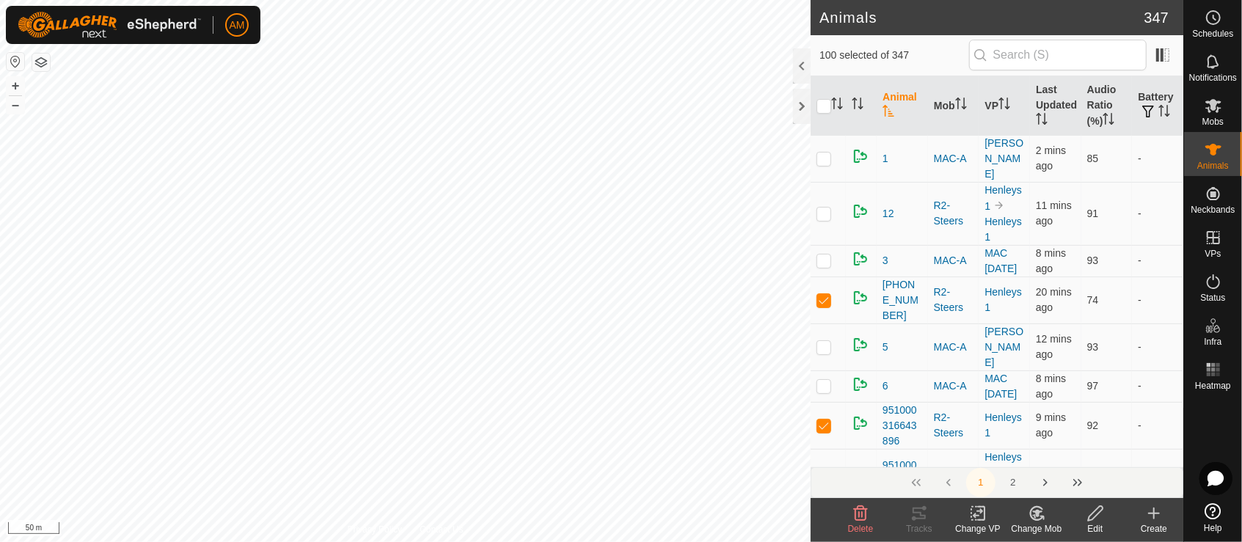
checkbox input "true"
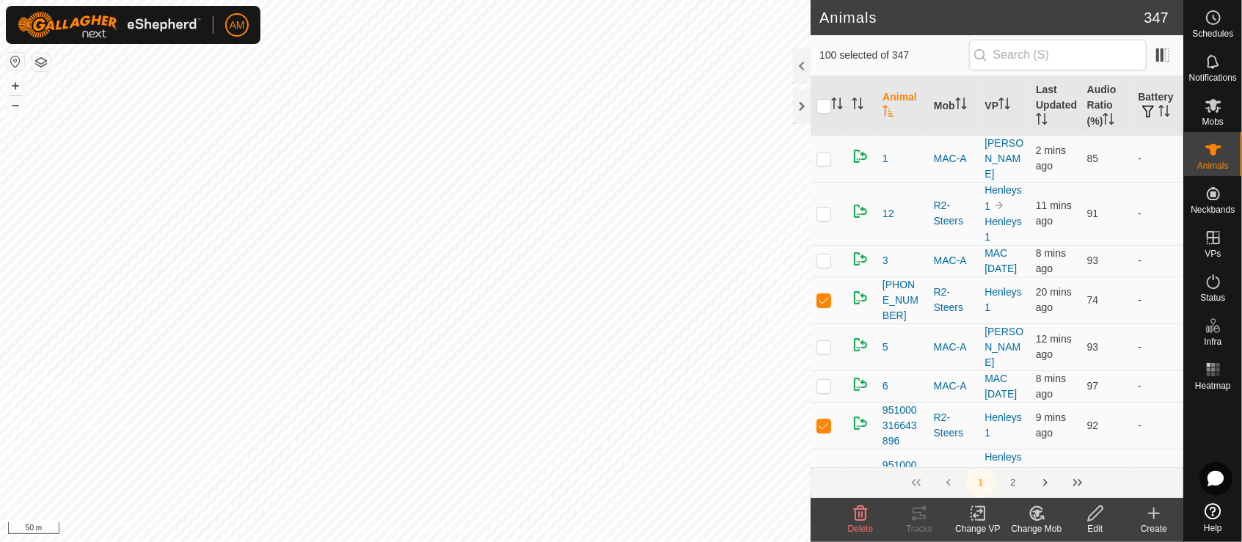
checkbox input "true"
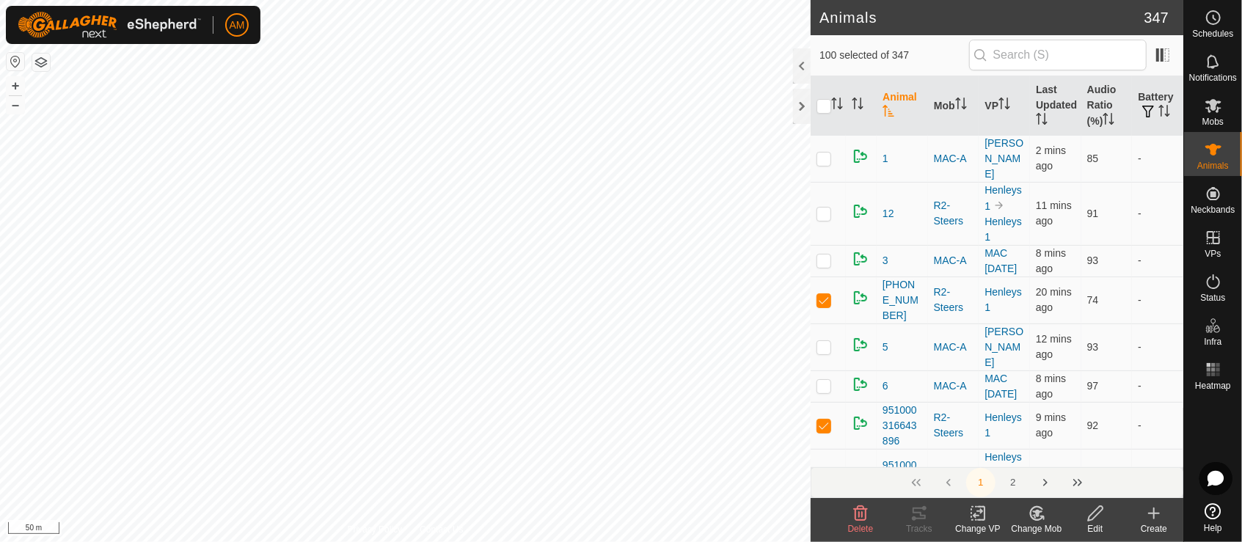
checkbox input "true"
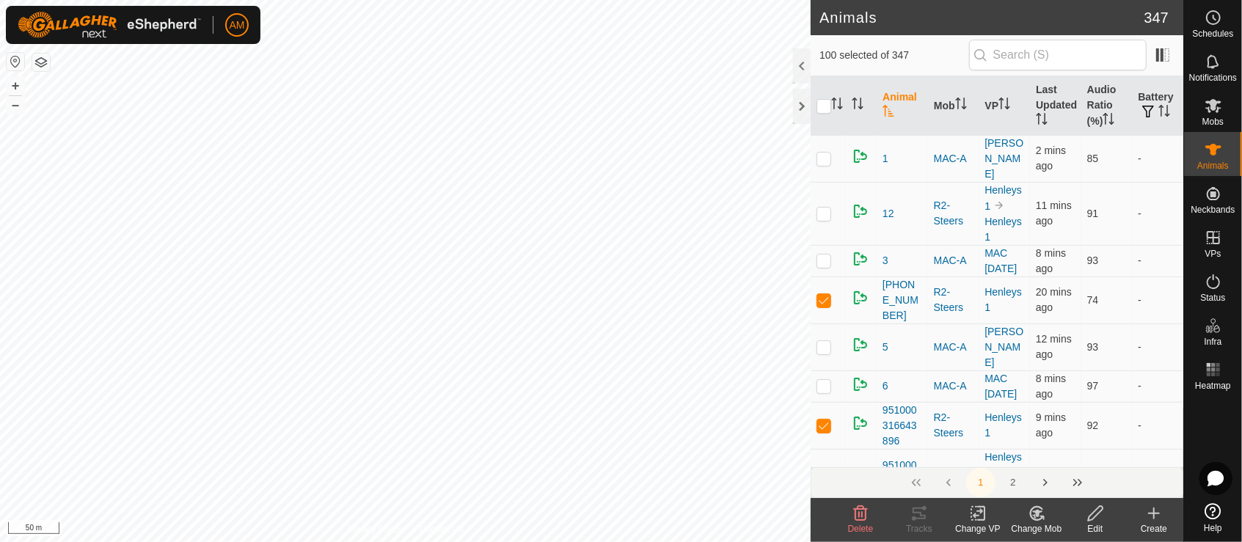
checkbox input "true"
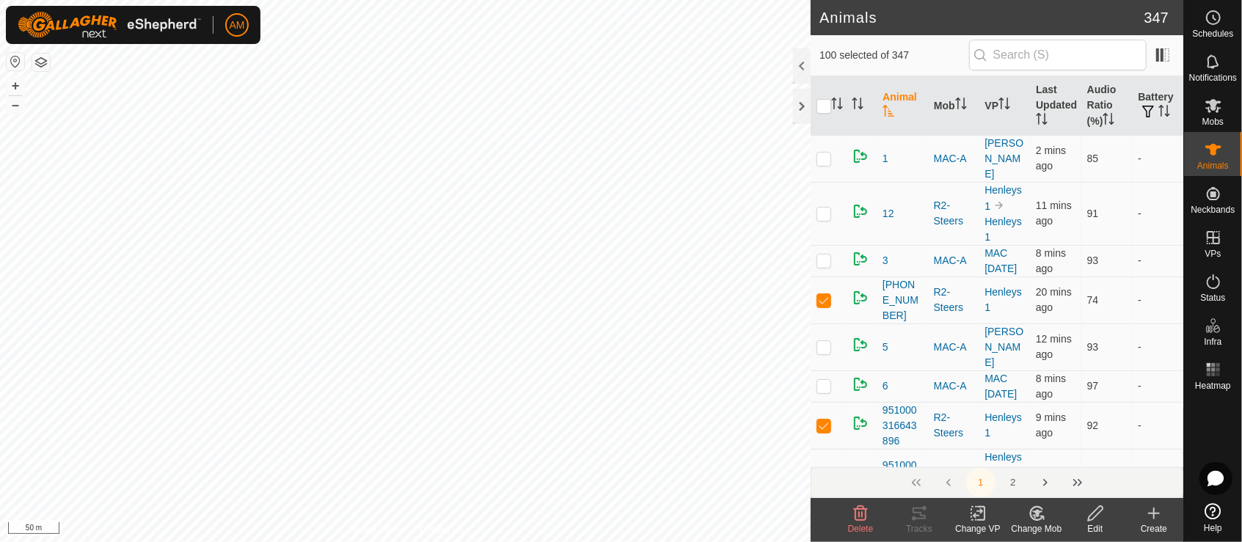
checkbox input "true"
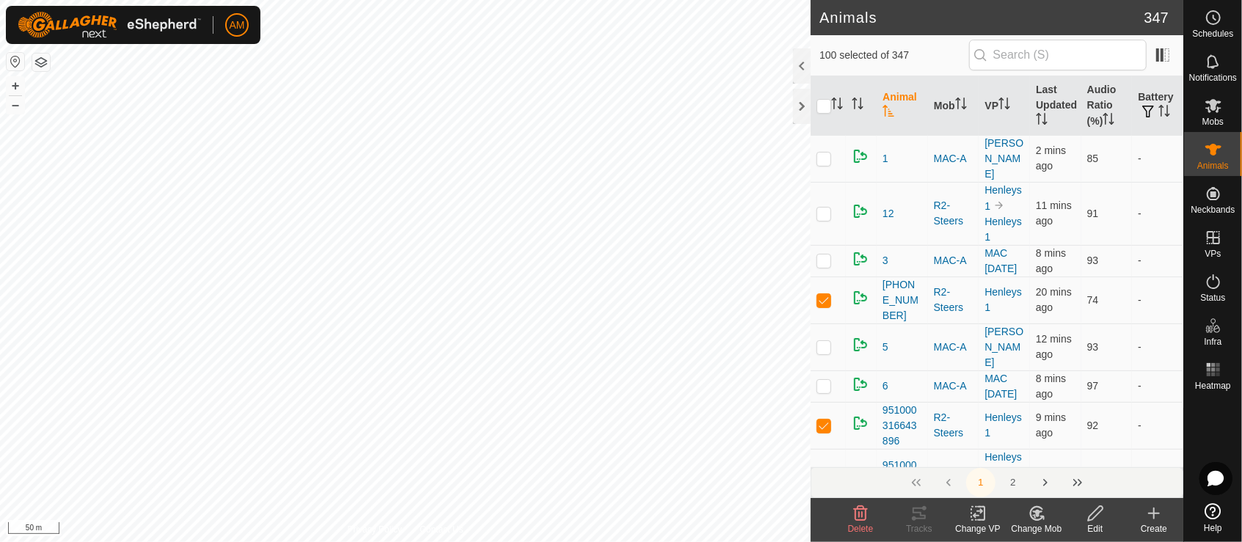
checkbox input "true"
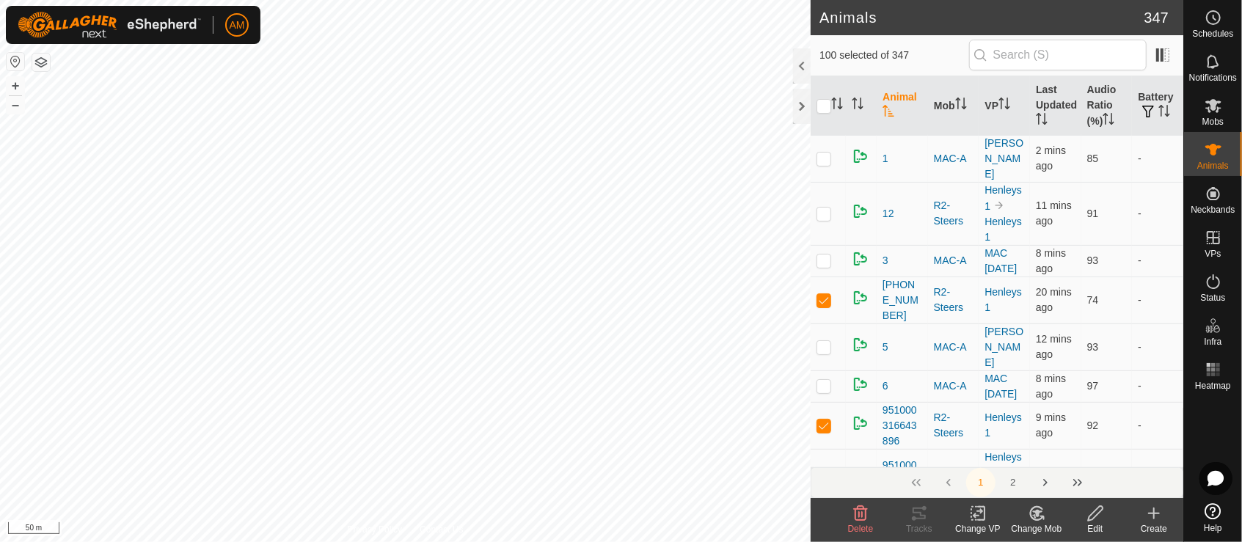
checkbox input "true"
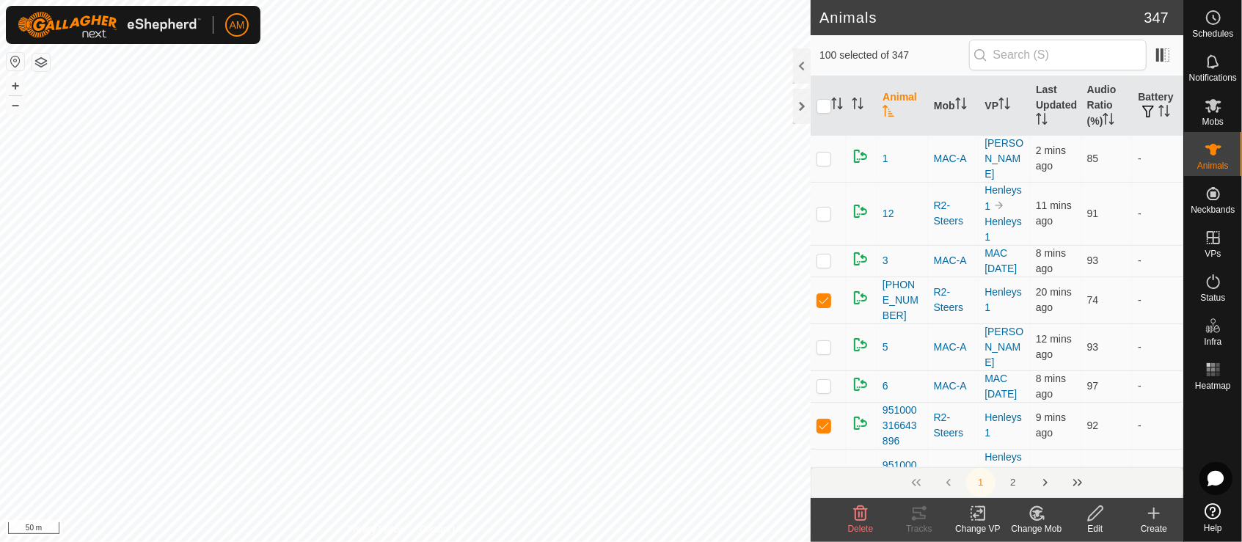
checkbox input "true"
click at [984, 517] on icon at bounding box center [981, 513] width 7 height 13
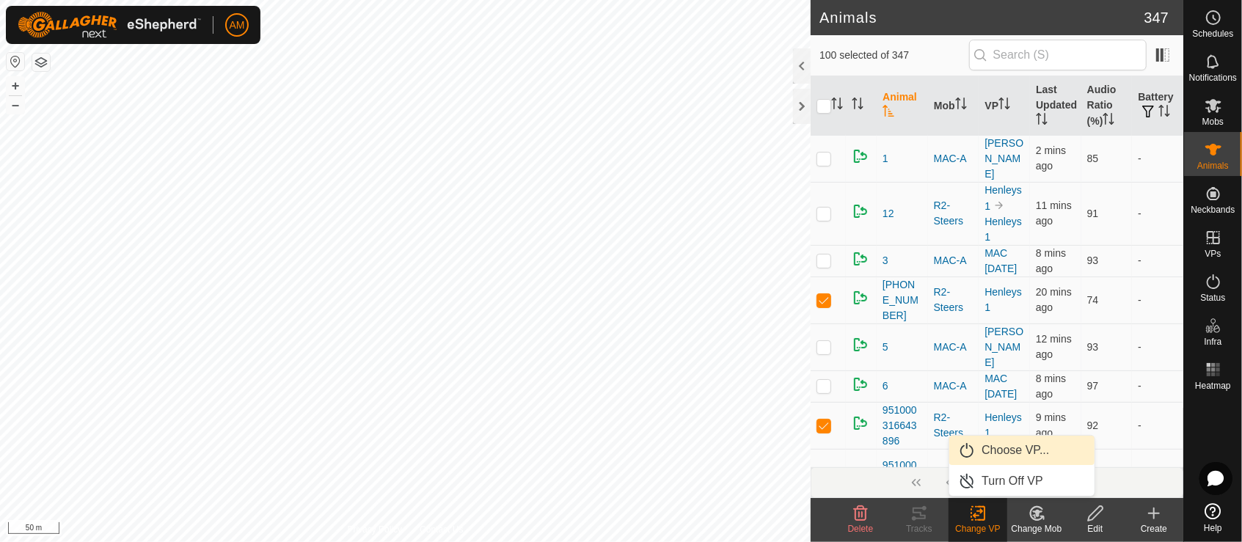
click at [989, 450] on link "Choose VP..." at bounding box center [1021, 450] width 145 height 29
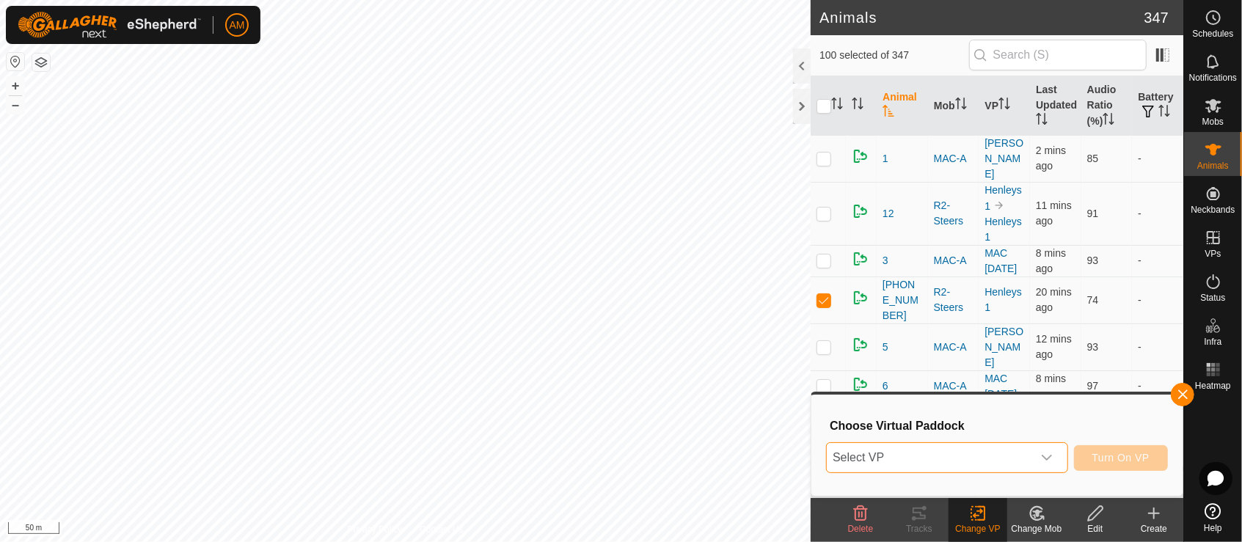
click at [972, 453] on span "Select VP" at bounding box center [929, 457] width 205 height 29
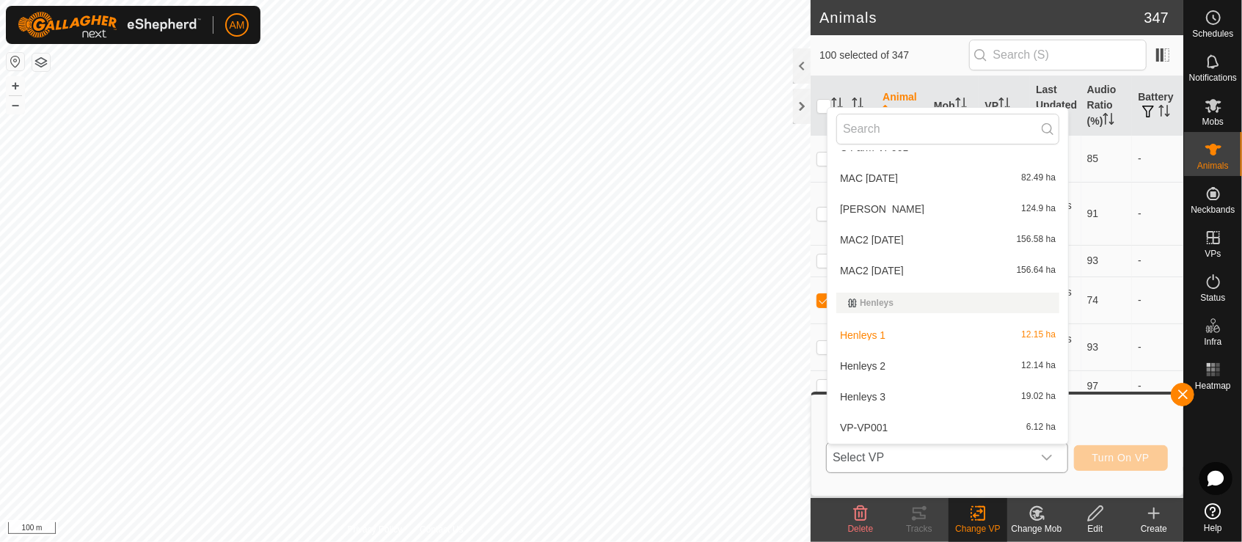
scroll to position [263, 0]
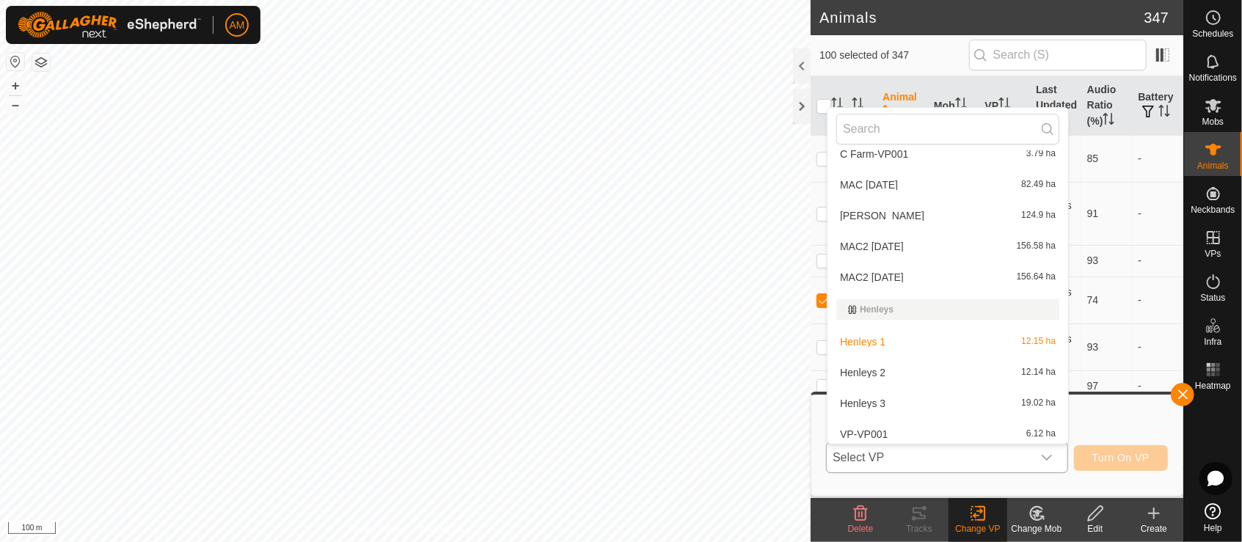
click at [907, 367] on li "Henleys 2 12.14 ha" at bounding box center [947, 372] width 241 height 29
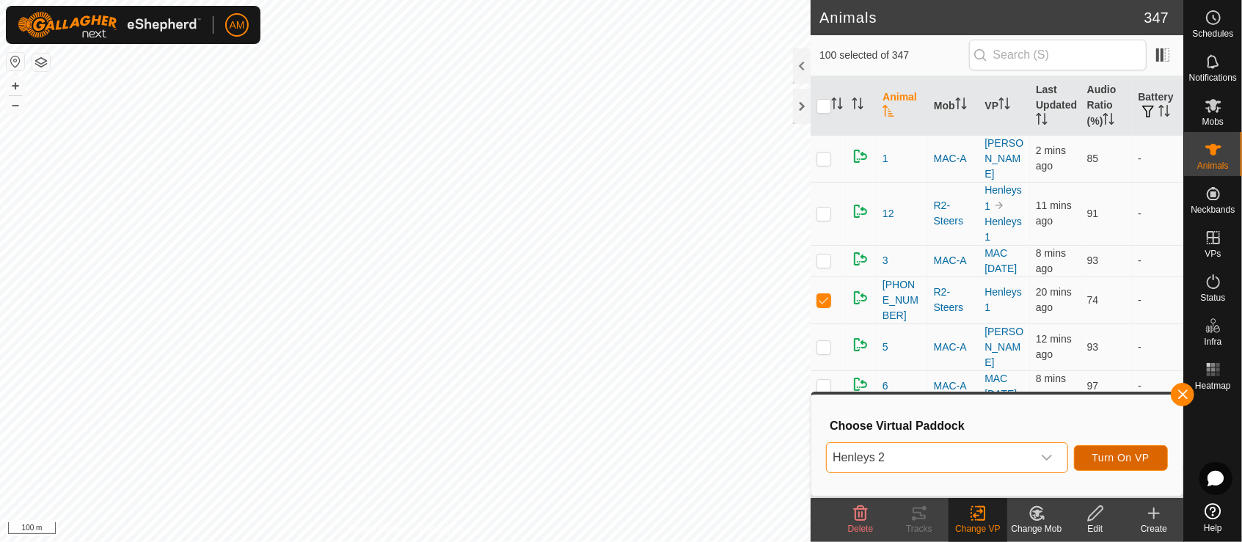
click at [1127, 453] on span "Turn On VP" at bounding box center [1120, 458] width 57 height 12
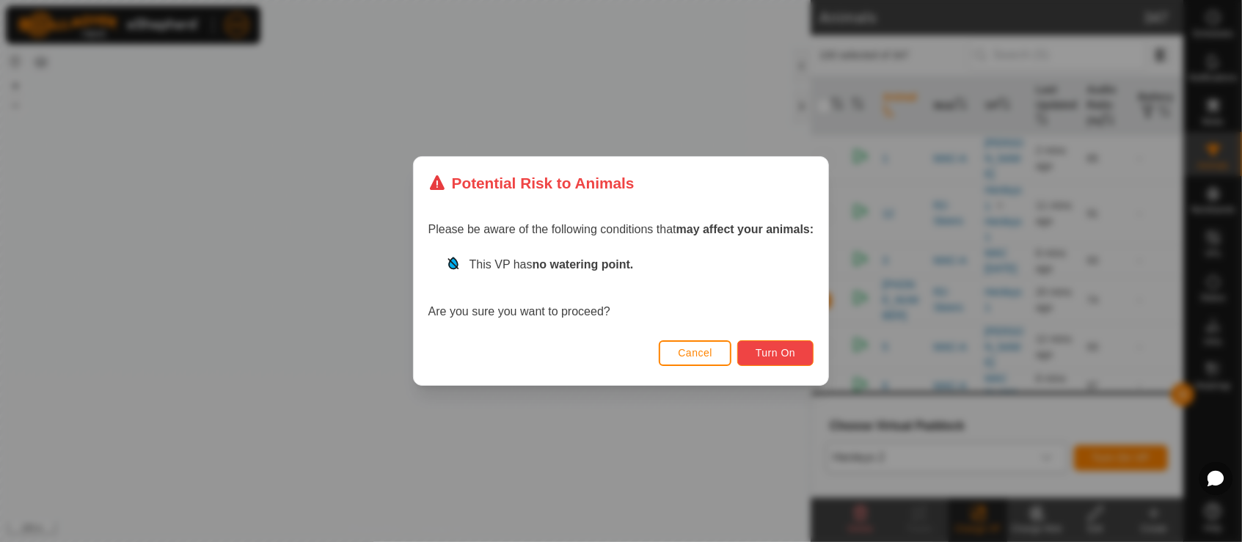
click at [766, 348] on span "Turn On" at bounding box center [775, 353] width 40 height 12
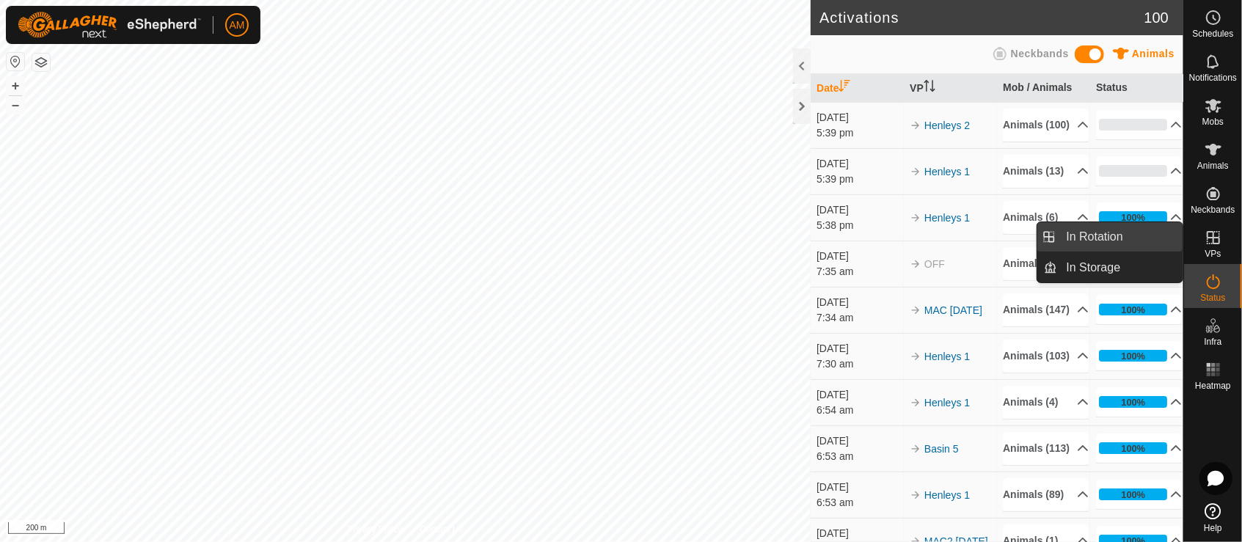
click at [1160, 233] on link "In Rotation" at bounding box center [1120, 236] width 125 height 29
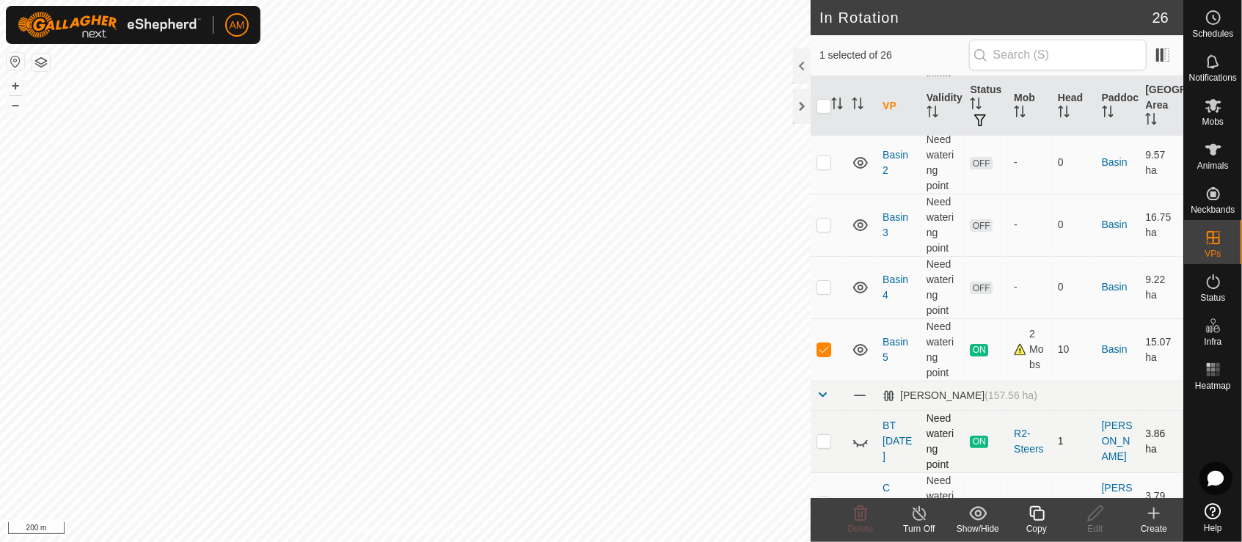
scroll to position [244, 0]
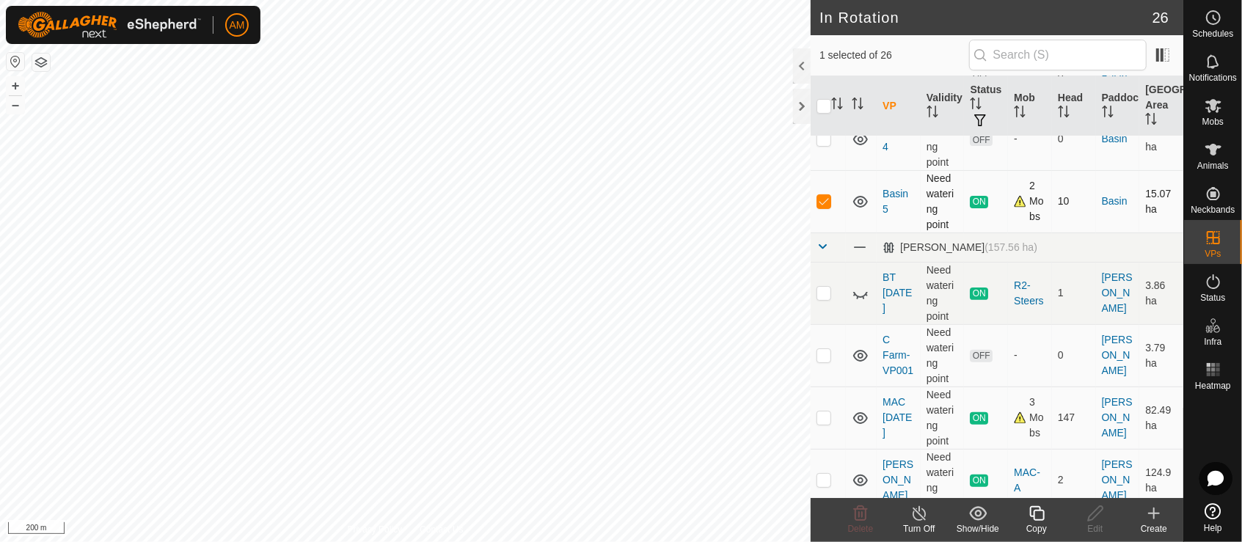
click at [821, 200] on p-checkbox at bounding box center [823, 201] width 15 height 12
checkbox input "false"
click at [815, 350] on td at bounding box center [827, 355] width 35 height 62
click at [865, 524] on span "Delete" at bounding box center [861, 529] width 26 height 10
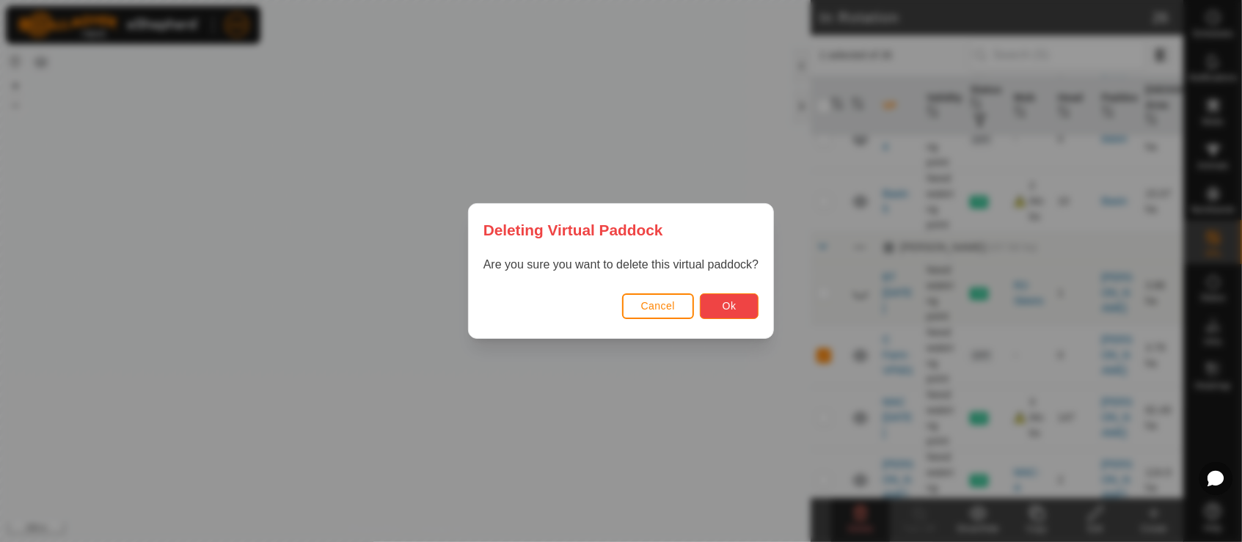
click at [731, 312] on span "Ok" at bounding box center [729, 306] width 14 height 12
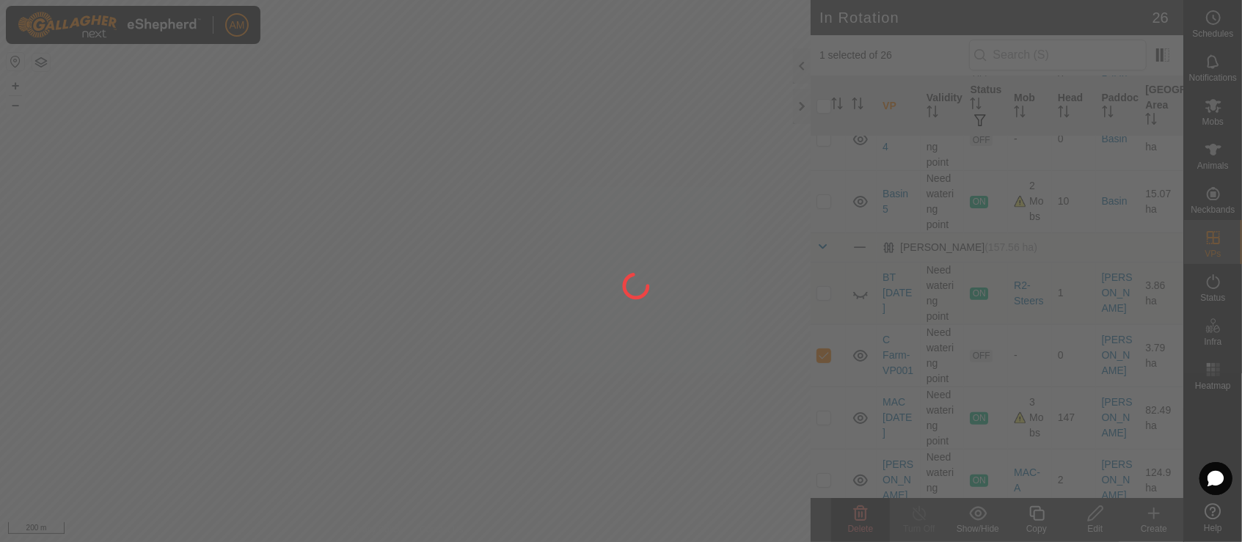
checkbox input "false"
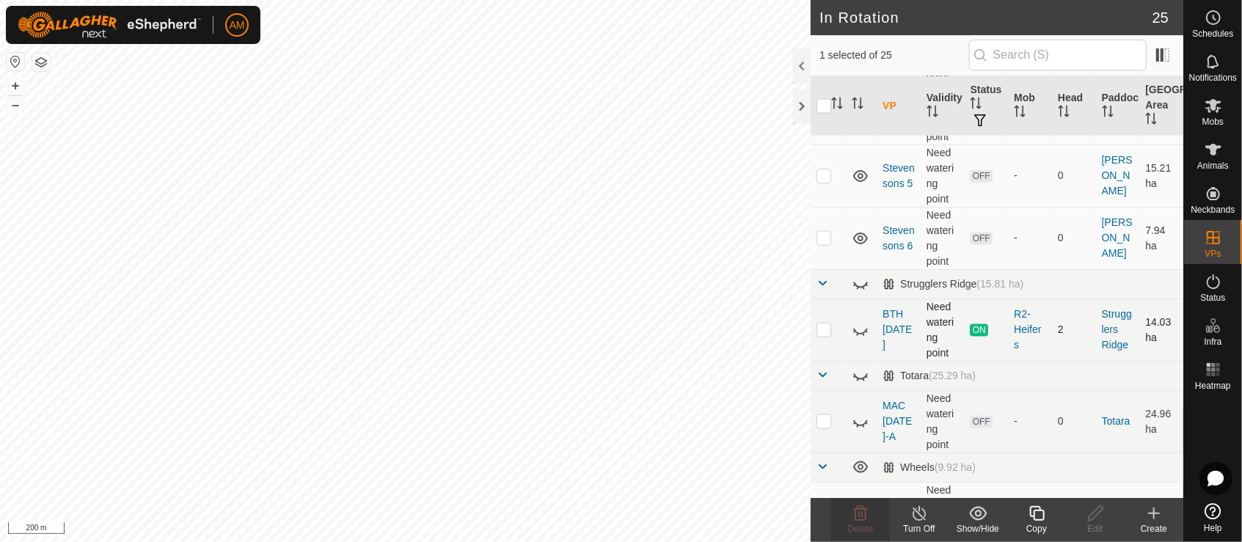
scroll to position [1385, 0]
click at [822, 420] on p-checkbox at bounding box center [823, 421] width 15 height 12
checkbox input "true"
click at [824, 328] on p-checkbox at bounding box center [823, 329] width 15 height 12
checkbox input "true"
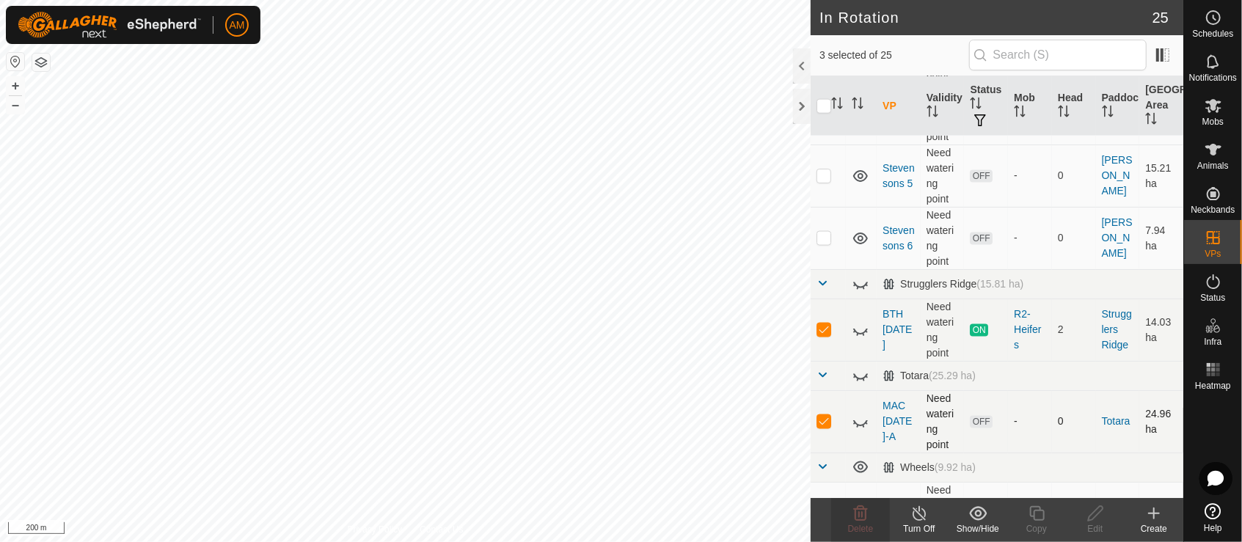
click at [830, 422] on p-checkbox at bounding box center [823, 421] width 15 height 12
click at [918, 516] on icon at bounding box center [919, 514] width 18 height 18
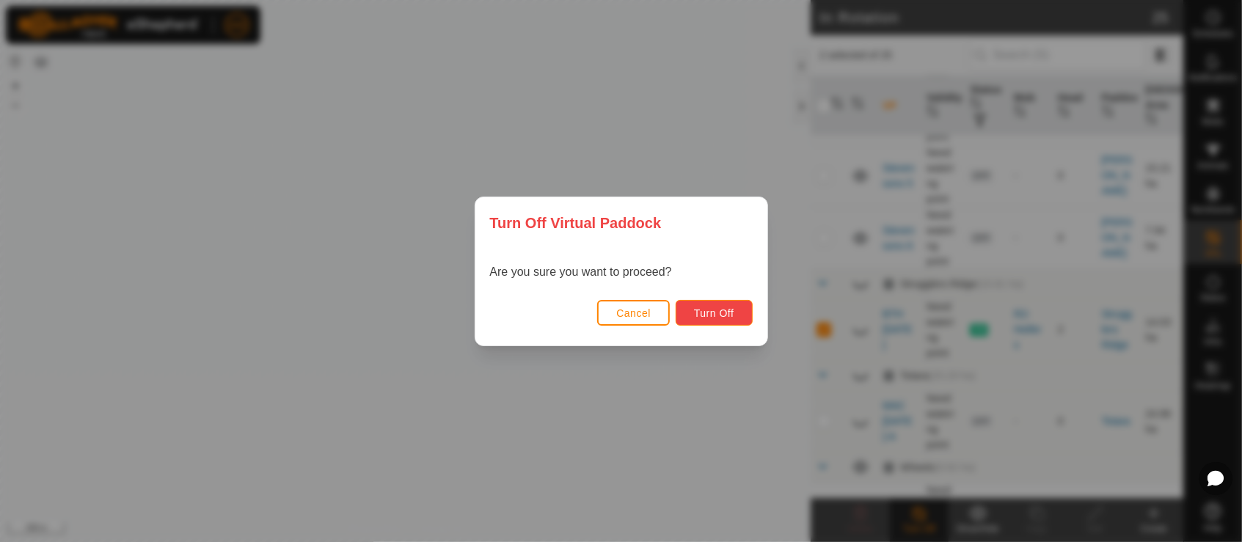
click at [718, 316] on span "Turn Off" at bounding box center [714, 313] width 40 height 12
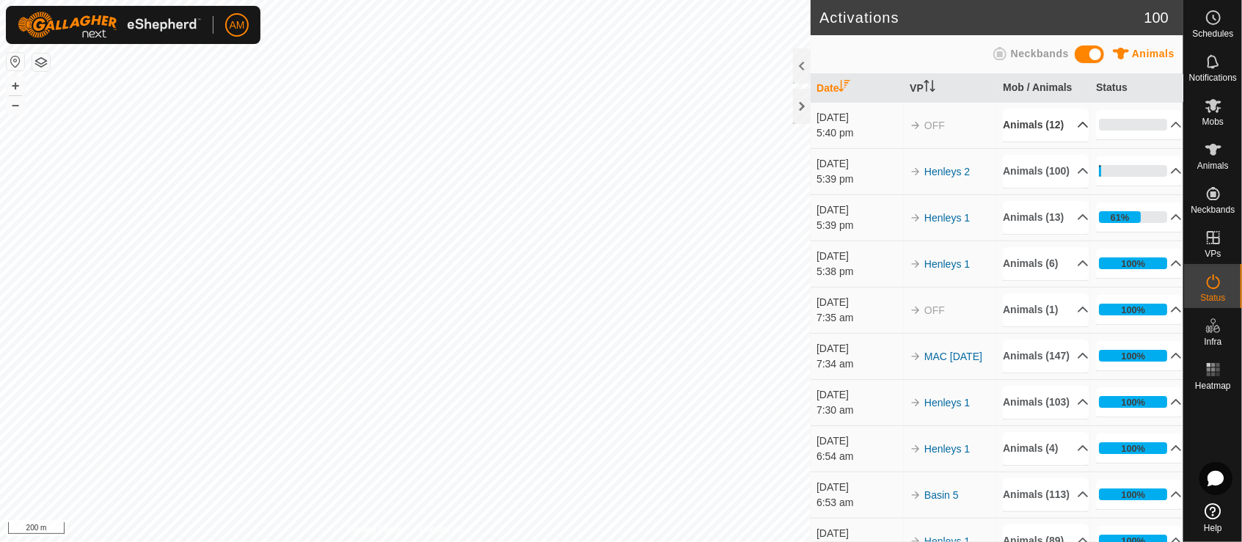
drag, startPoint x: 1073, startPoint y: 132, endPoint x: 1063, endPoint y: 133, distance: 10.3
click at [1072, 132] on p-accordion-header "Animals (12)" at bounding box center [1046, 125] width 86 height 33
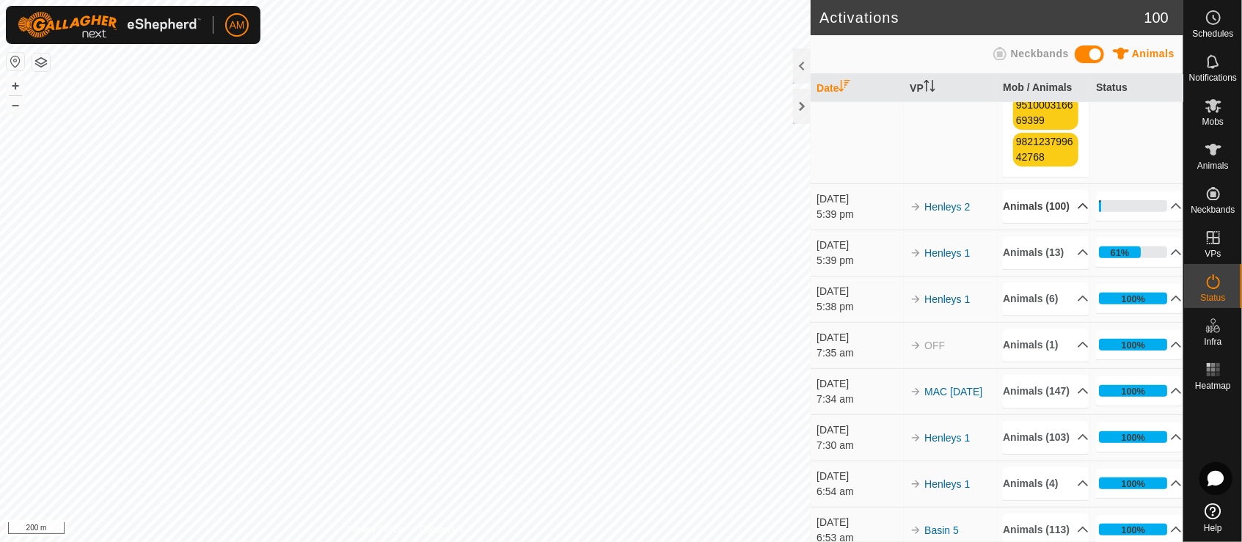
scroll to position [81, 0]
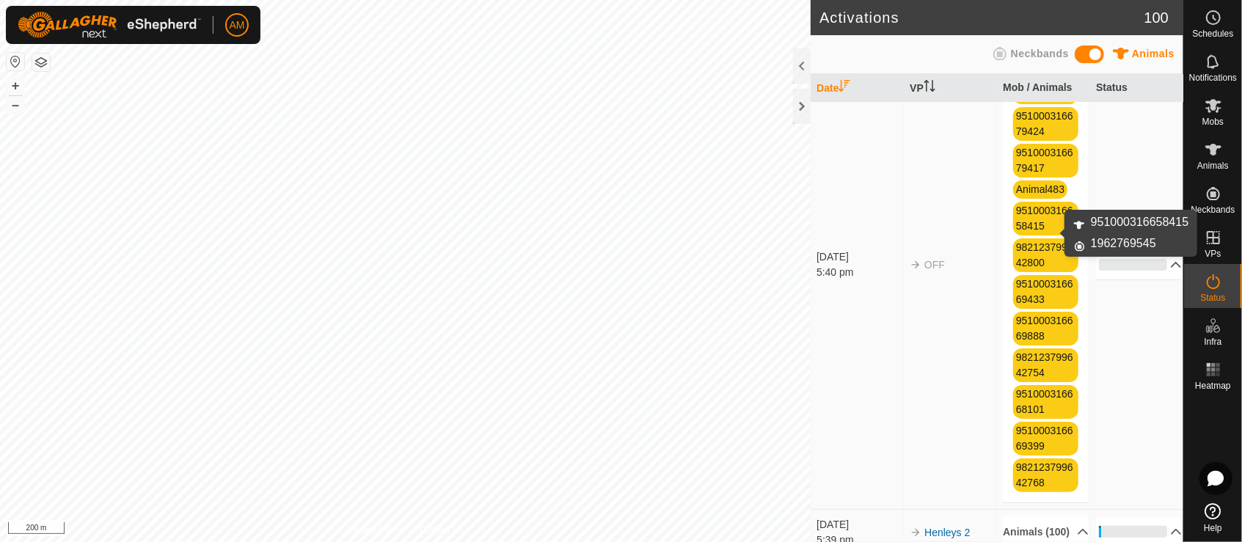
click at [1030, 229] on link "951000316658415" at bounding box center [1044, 218] width 57 height 27
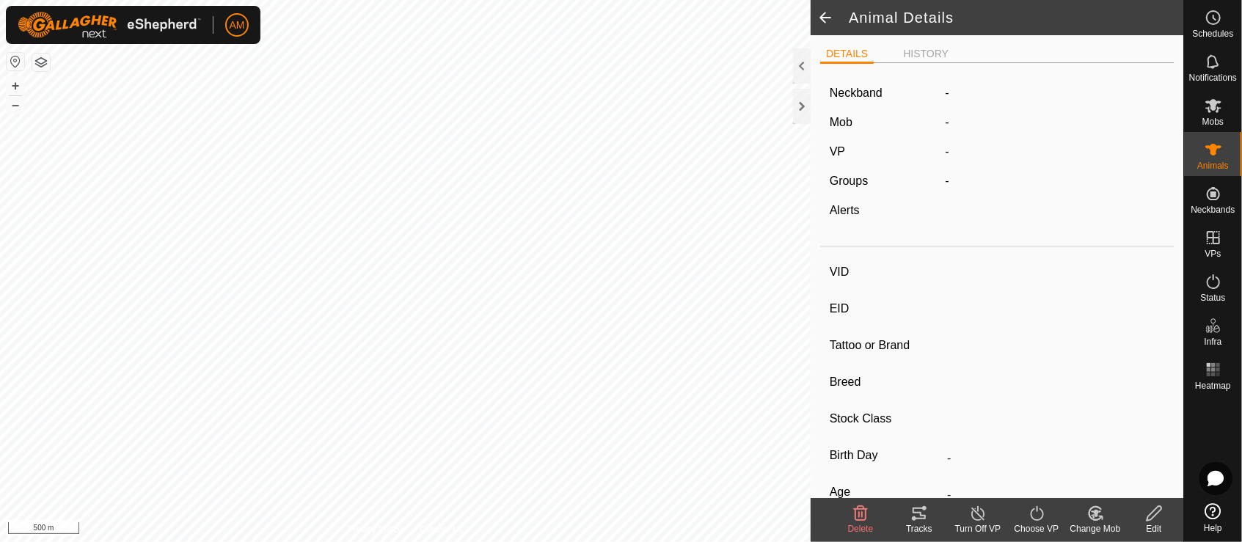
click at [830, 18] on span at bounding box center [824, 17] width 29 height 35
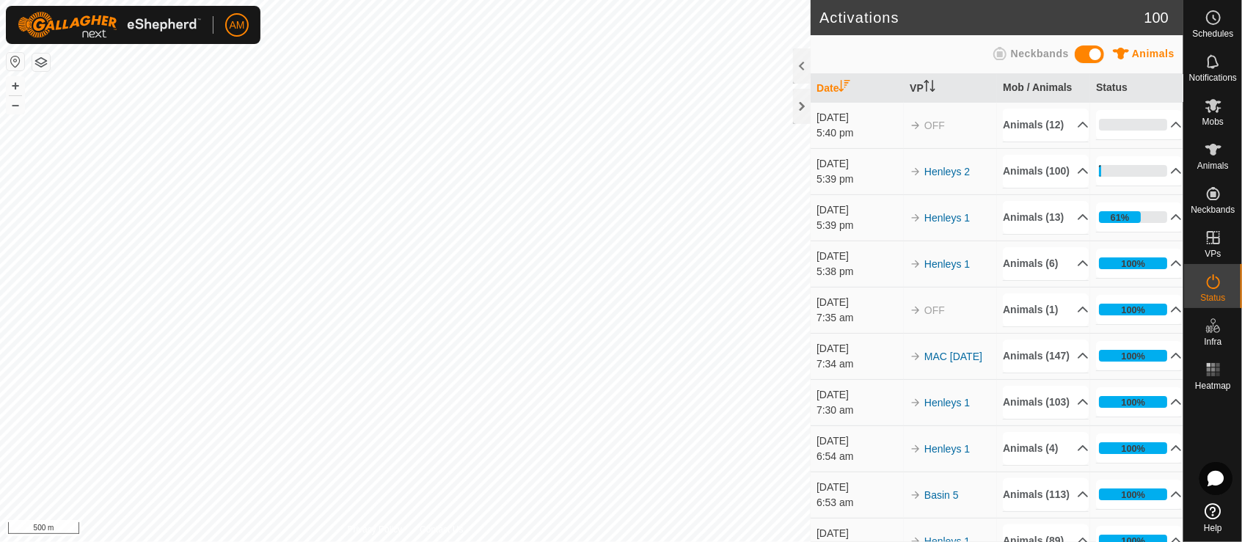
click at [904, 131] on td "OFF" at bounding box center [950, 125] width 93 height 46
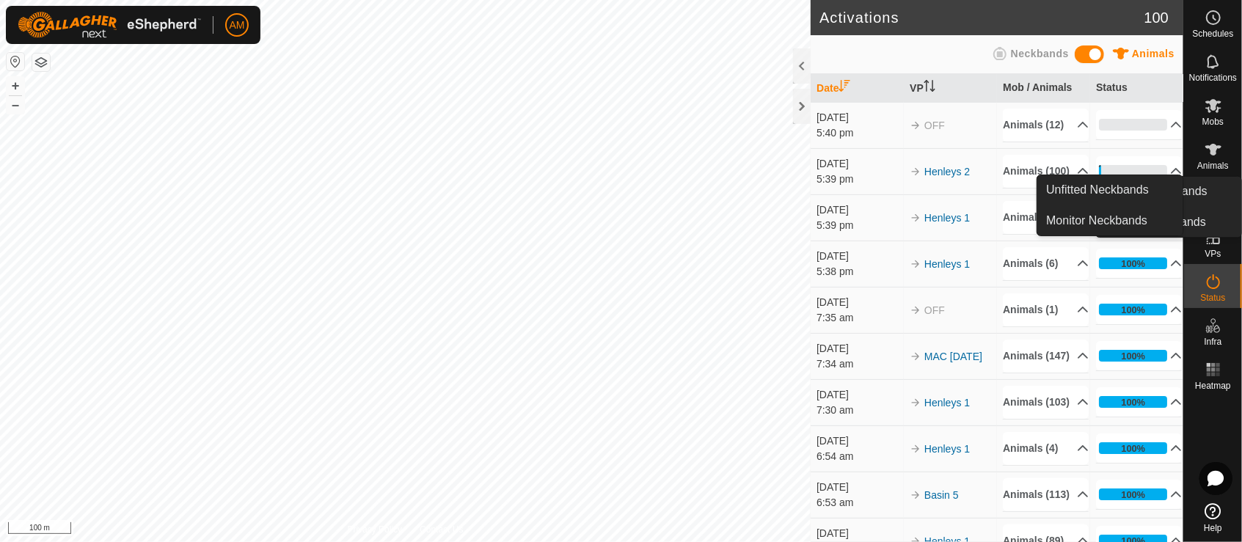
click at [1226, 144] on div "Animals" at bounding box center [1213, 154] width 58 height 44
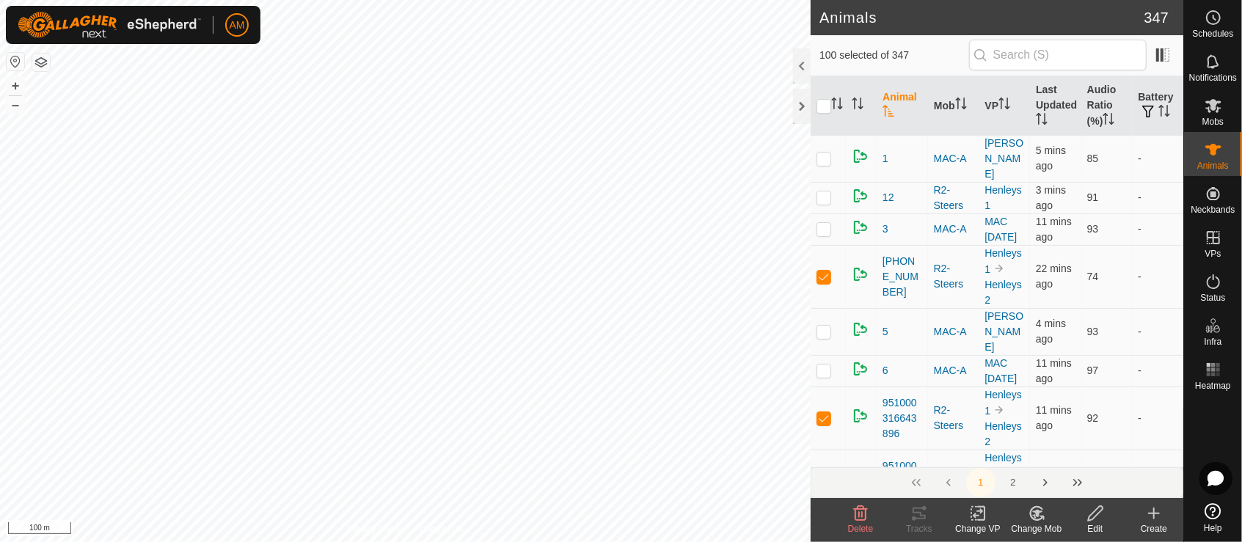
click at [974, 513] on icon at bounding box center [978, 514] width 18 height 18
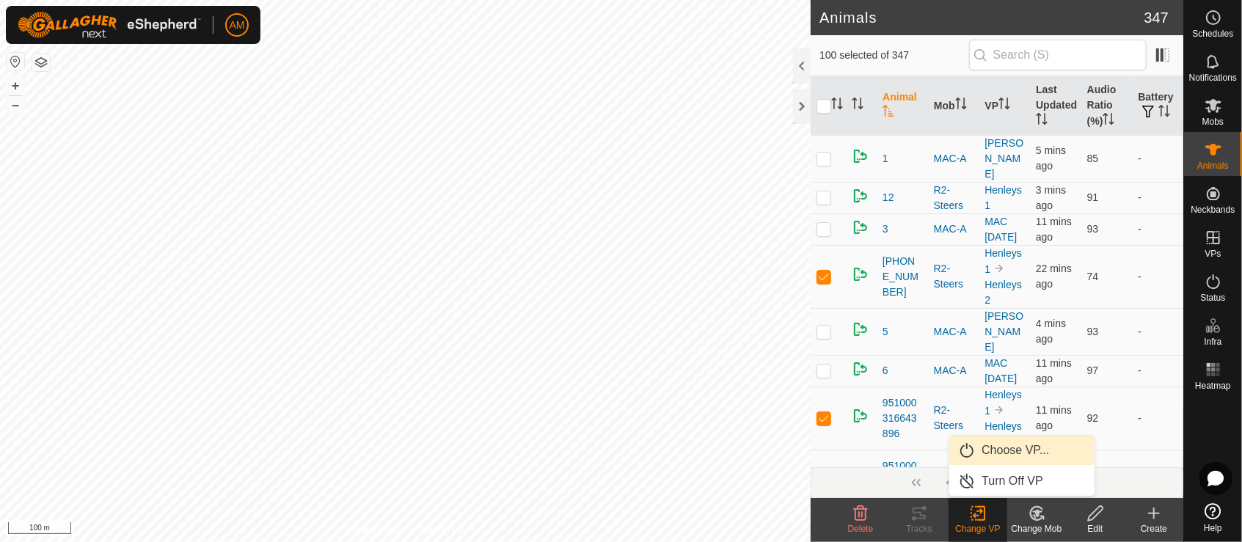
click at [992, 450] on link "Choose VP..." at bounding box center [1021, 450] width 145 height 29
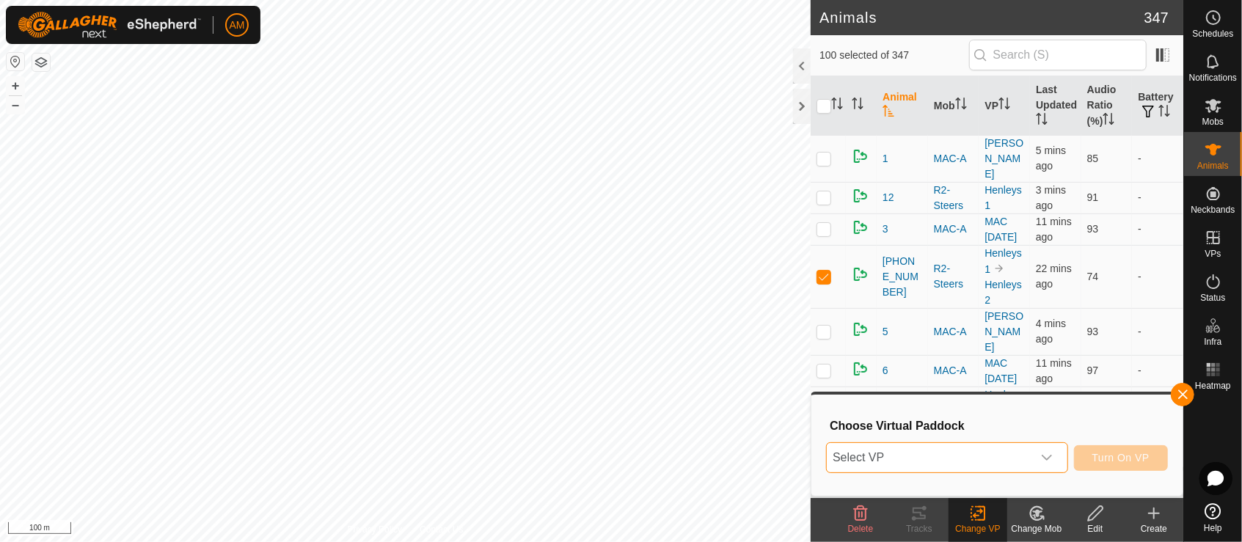
click at [984, 453] on span "Select VP" at bounding box center [929, 457] width 205 height 29
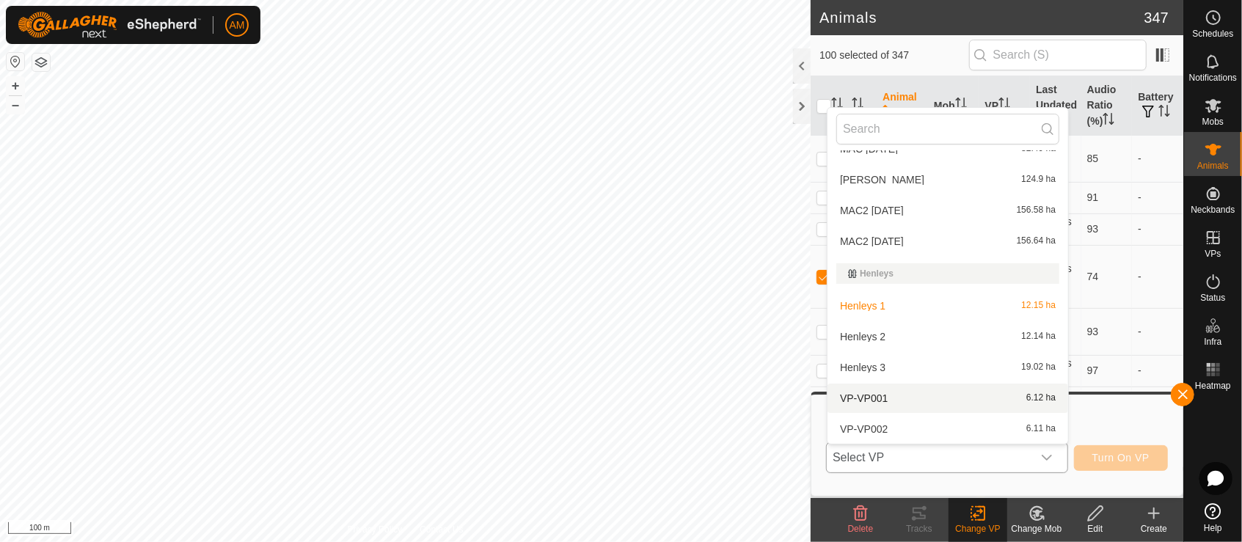
scroll to position [263, 0]
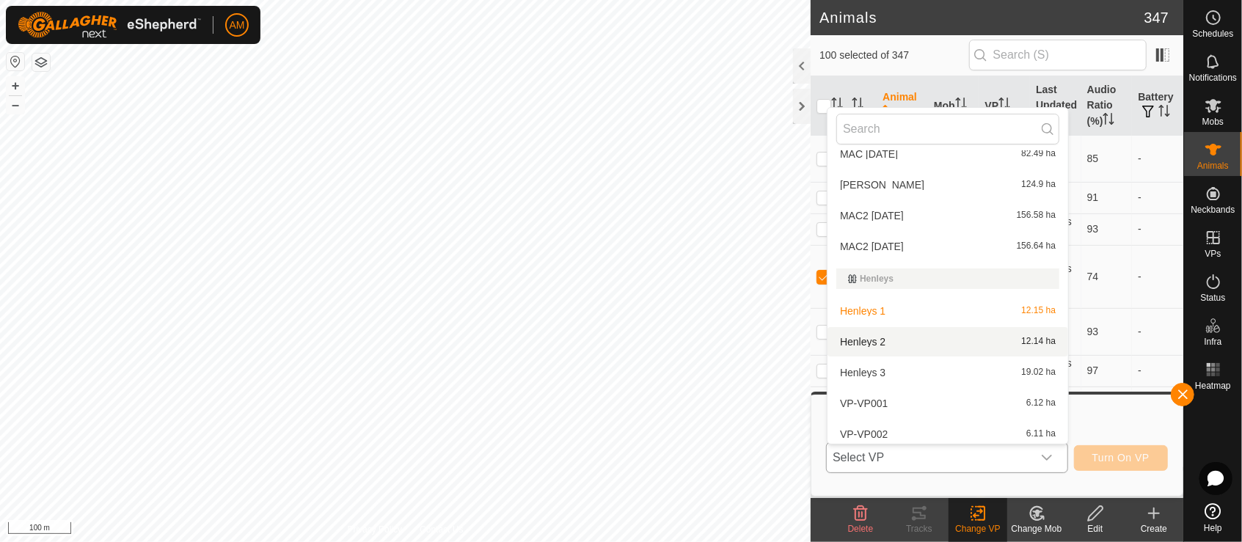
click at [874, 342] on li "Henleys 2 12.14 ha" at bounding box center [947, 341] width 241 height 29
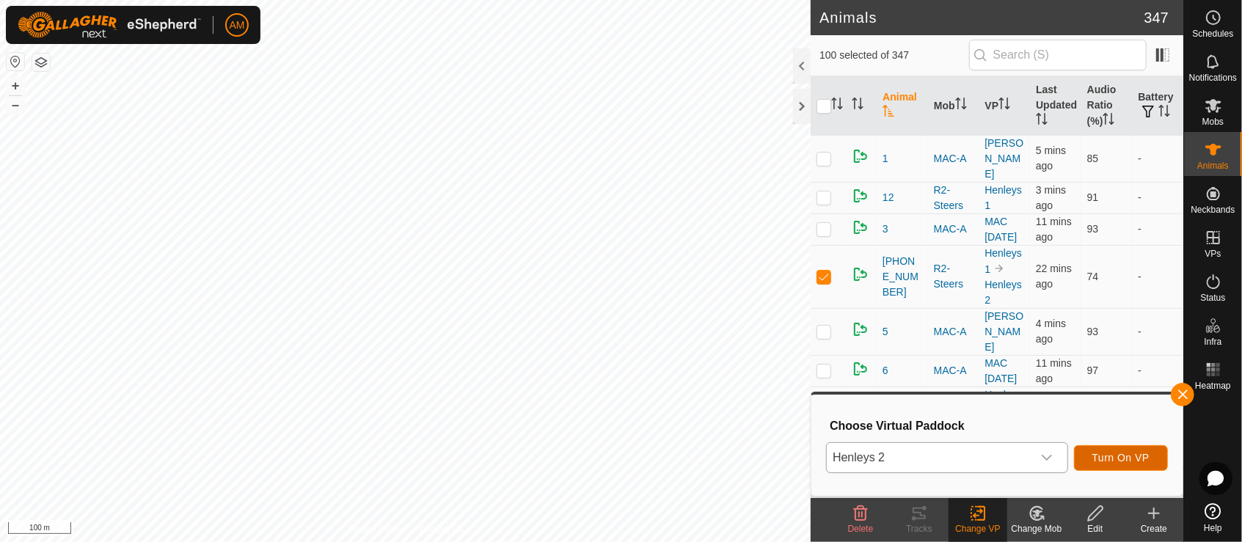
click at [1105, 458] on span "Turn On VP" at bounding box center [1120, 458] width 57 height 12
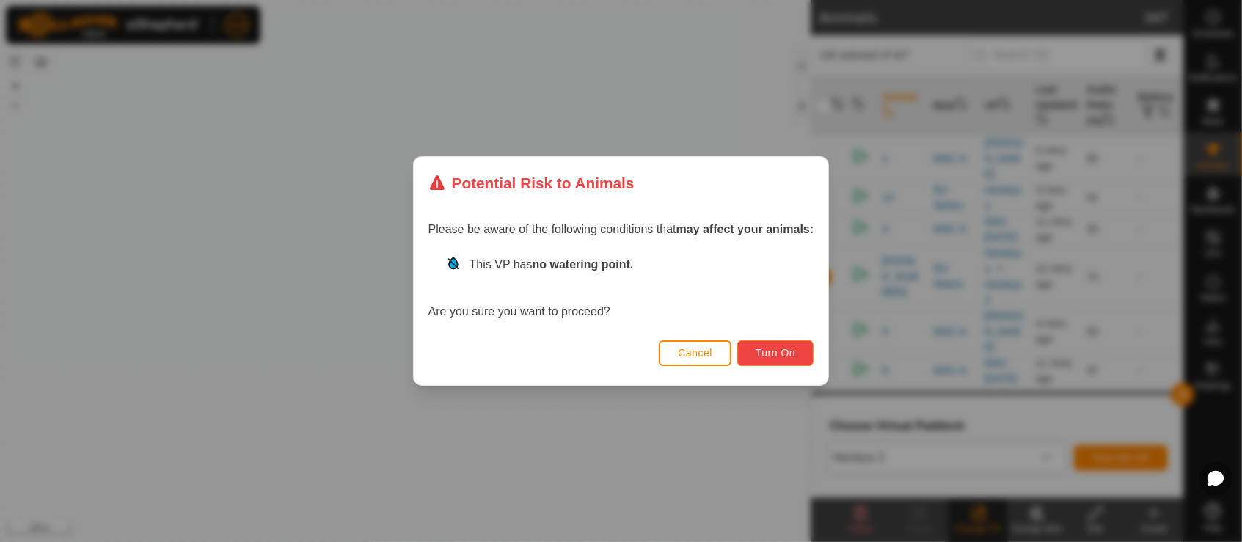
click at [797, 354] on button "Turn On" at bounding box center [775, 353] width 76 height 26
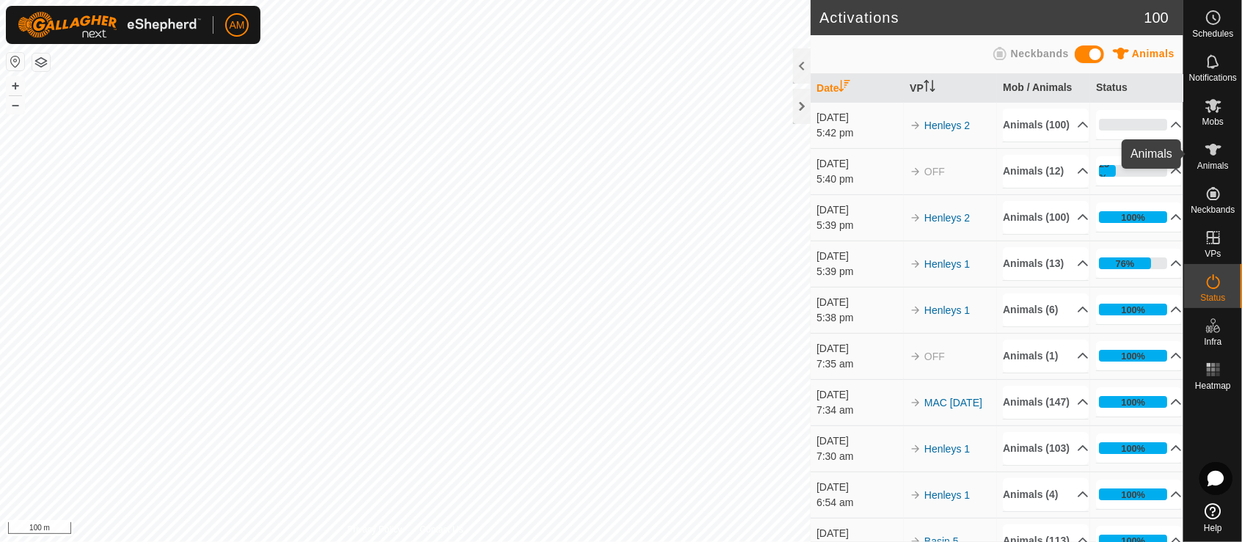
click at [1228, 158] on div "Animals" at bounding box center [1213, 154] width 58 height 44
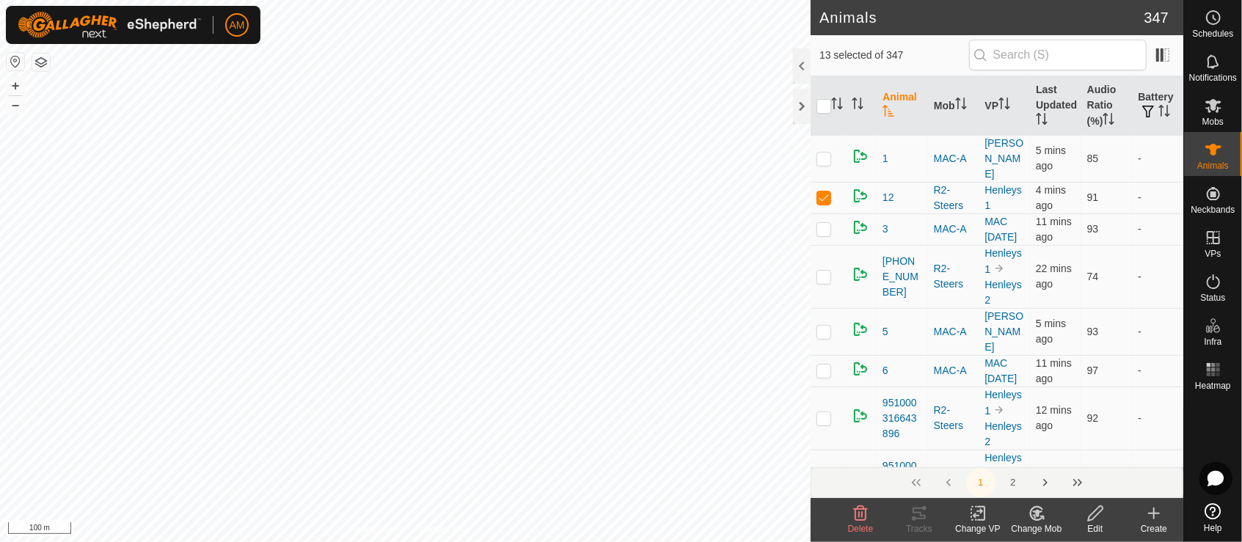
click at [988, 518] on change-vp-svg-icon at bounding box center [977, 514] width 59 height 18
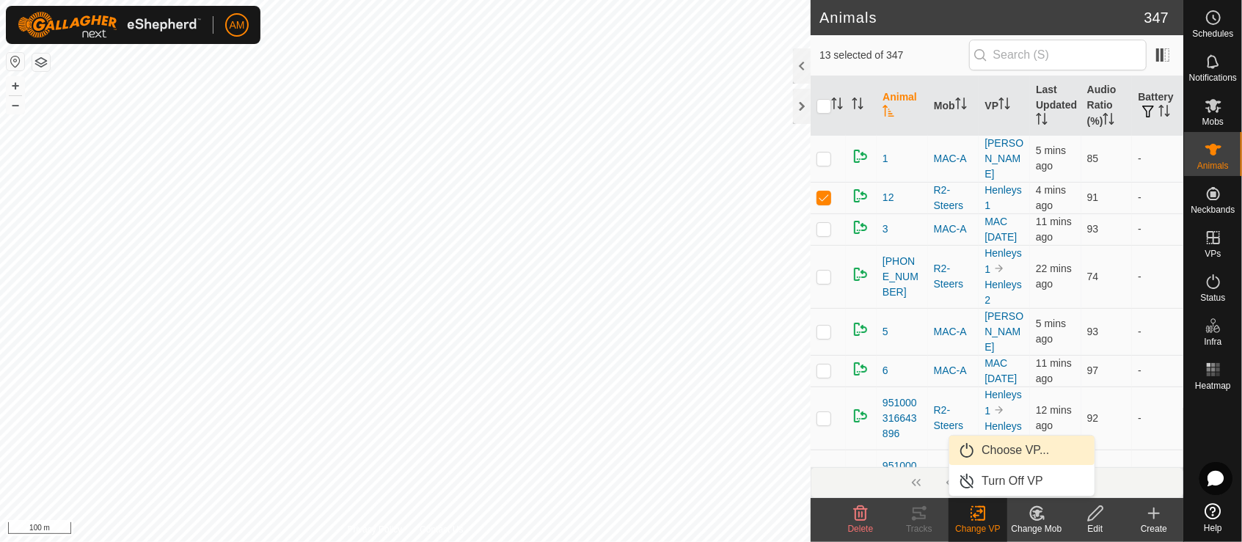
click at [1000, 451] on link "Choose VP..." at bounding box center [1021, 450] width 145 height 29
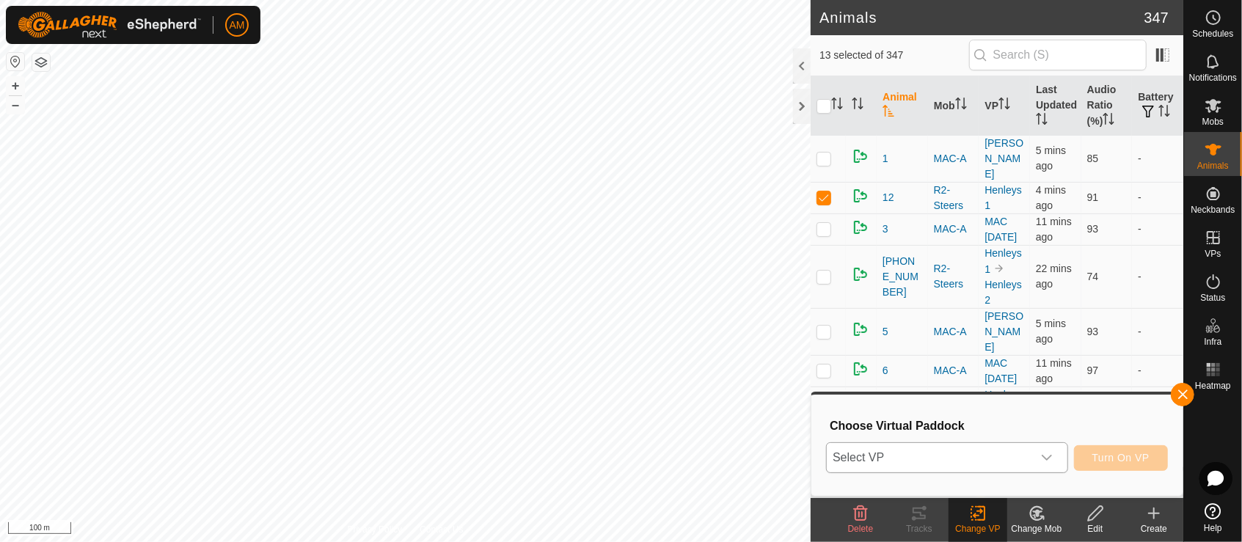
click at [992, 453] on span "Select VP" at bounding box center [929, 457] width 205 height 29
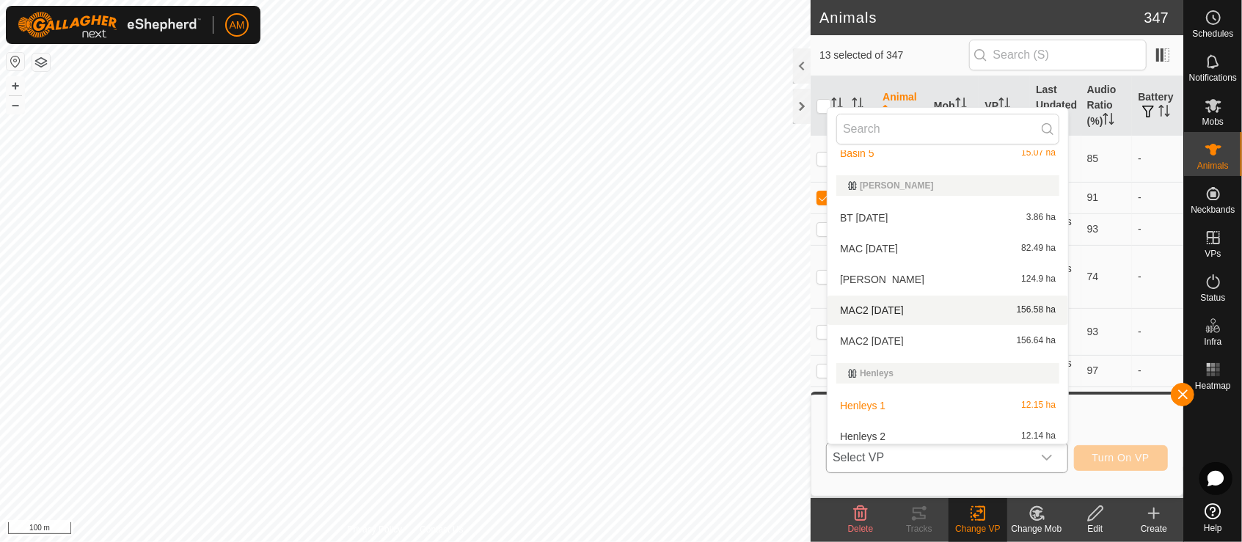
scroll to position [263, 0]
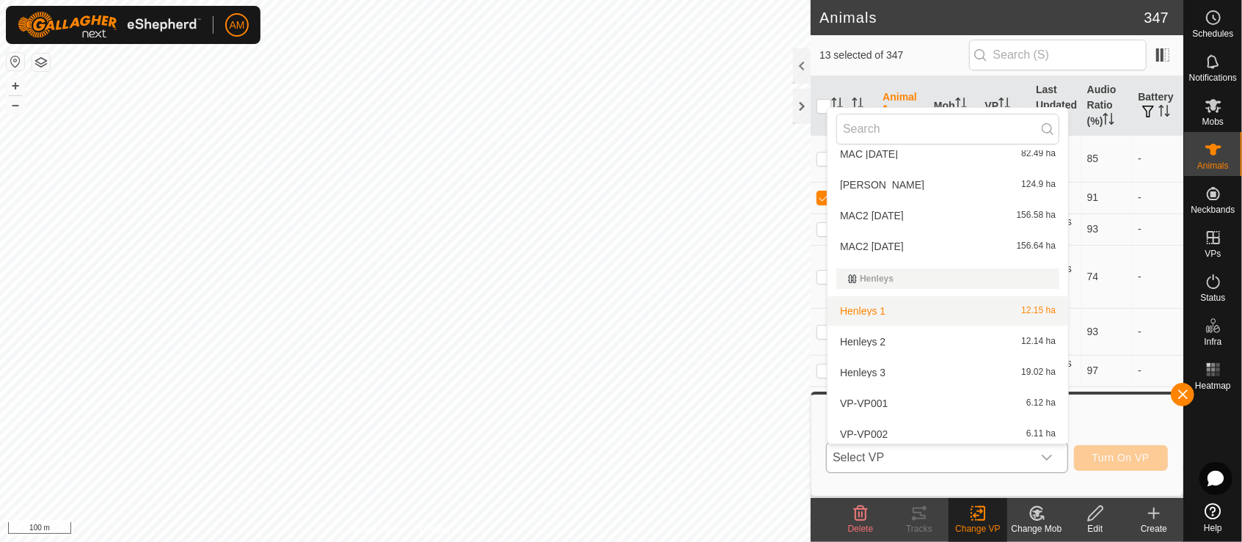
click at [873, 308] on li "Henleys 1 12.15 ha" at bounding box center [947, 310] width 241 height 29
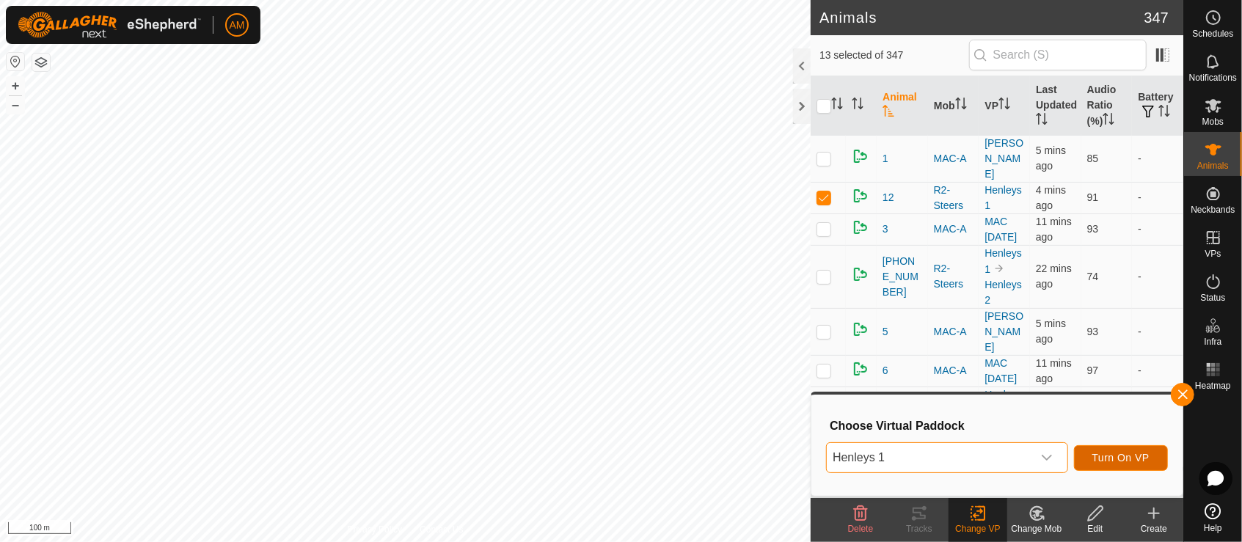
click at [1110, 461] on span "Turn On VP" at bounding box center [1120, 458] width 57 height 12
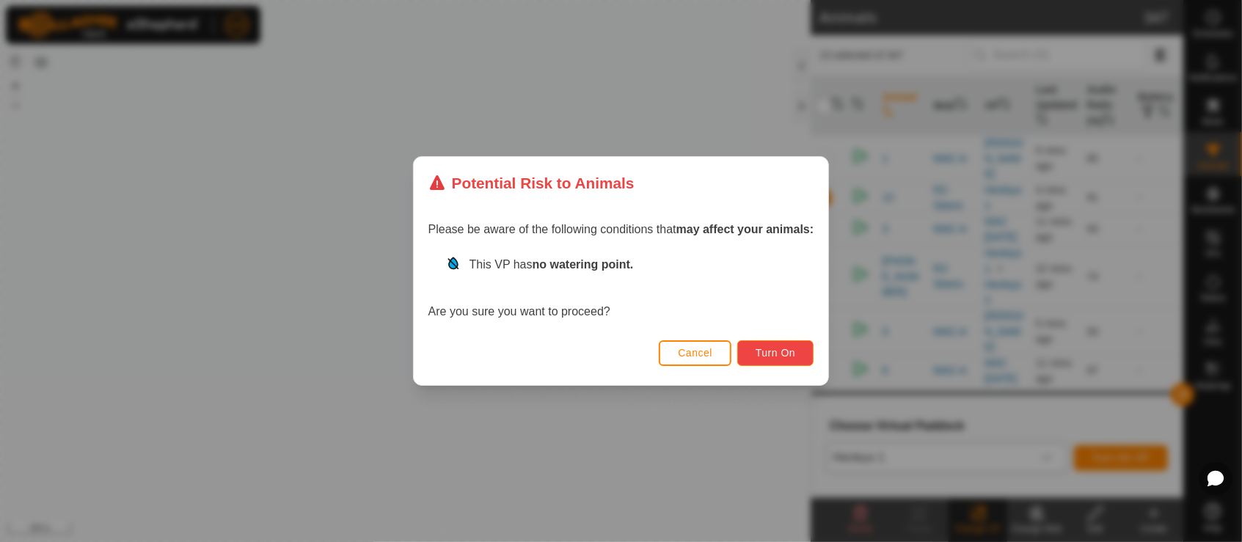
click at [788, 354] on span "Turn On" at bounding box center [775, 353] width 40 height 12
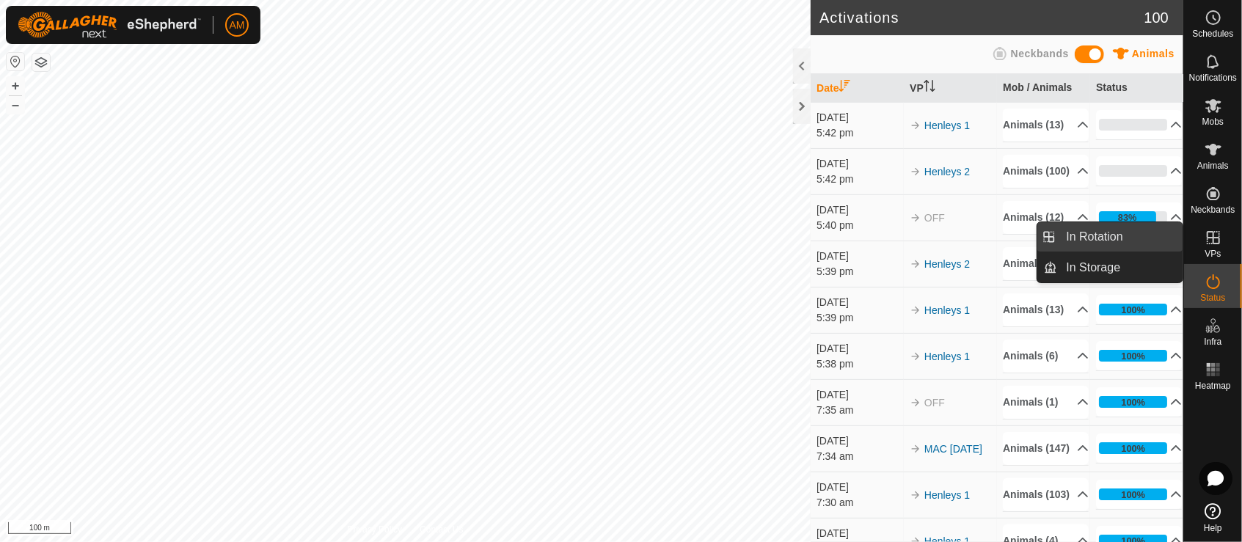
click at [1127, 233] on link "In Rotation" at bounding box center [1120, 236] width 125 height 29
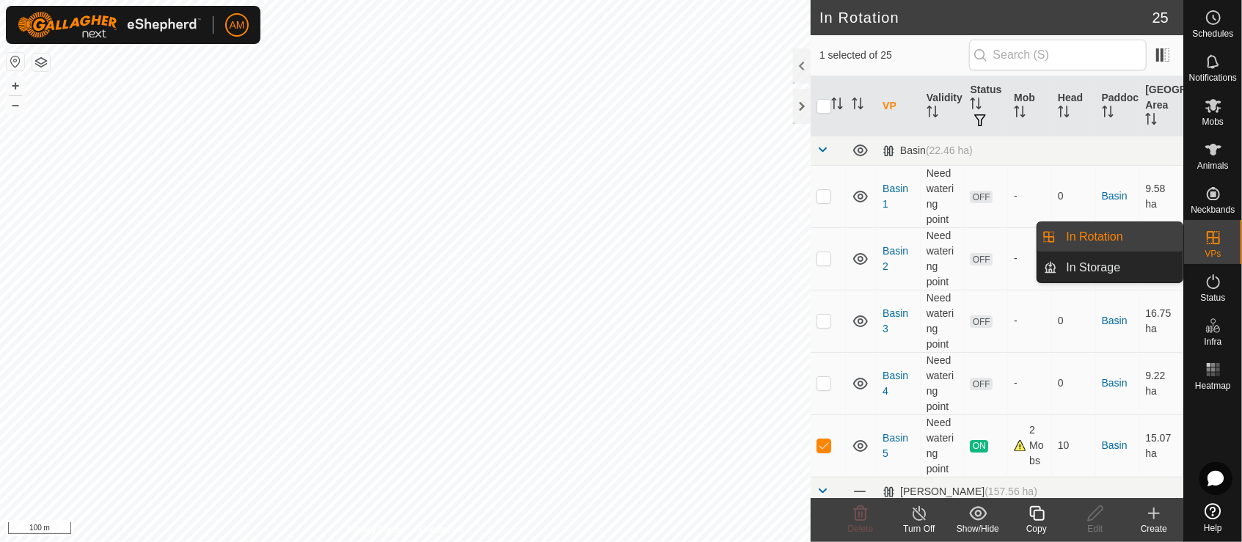
click at [1115, 238] on link "In Rotation" at bounding box center [1120, 236] width 125 height 29
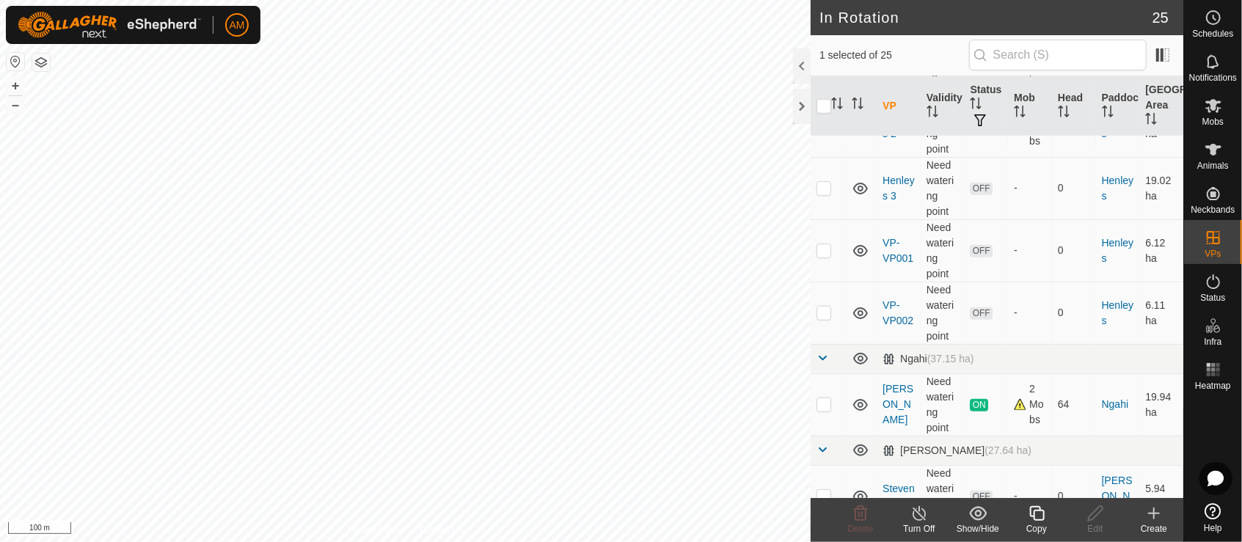
scroll to position [733, 0]
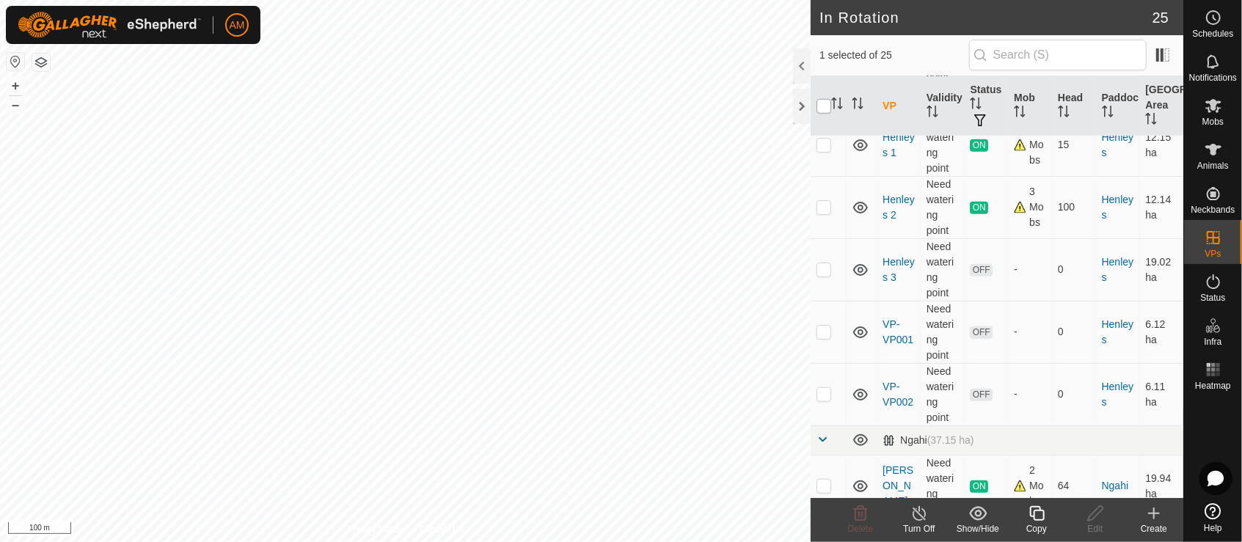
click at [824, 105] on input "checkbox" at bounding box center [823, 106] width 15 height 15
click at [819, 109] on input "checkbox" at bounding box center [823, 106] width 15 height 15
click at [827, 329] on p-checkbox at bounding box center [823, 332] width 15 height 12
click at [821, 389] on p-checkbox at bounding box center [823, 394] width 15 height 12
click at [860, 513] on icon at bounding box center [861, 514] width 18 height 18
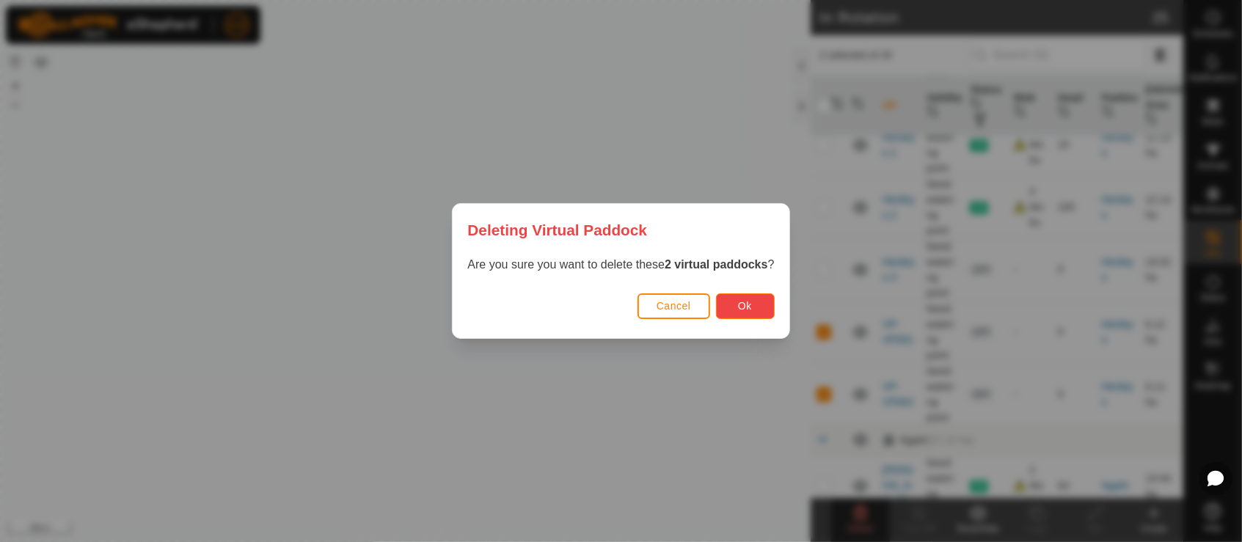
click at [739, 310] on button "Ok" at bounding box center [745, 306] width 59 height 26
